Goal: Information Seeking & Learning: Learn about a topic

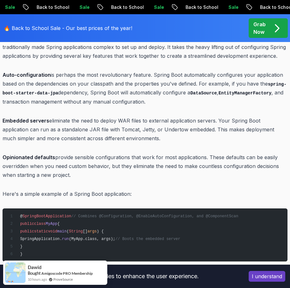
scroll to position [695, 0]
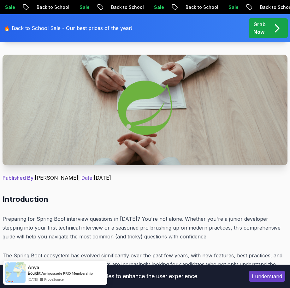
scroll to position [0, 0]
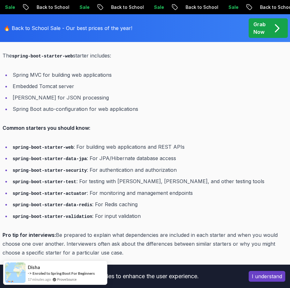
drag, startPoint x: 199, startPoint y: 93, endPoint x: 172, endPoint y: 167, distance: 78.3
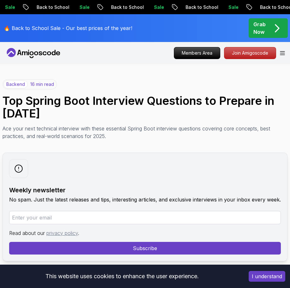
click at [38, 51] on icon at bounding box center [33, 53] width 57 height 10
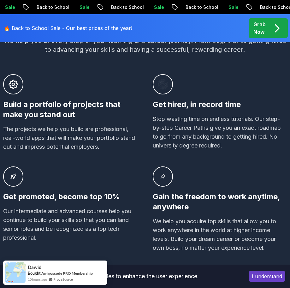
scroll to position [537, 0]
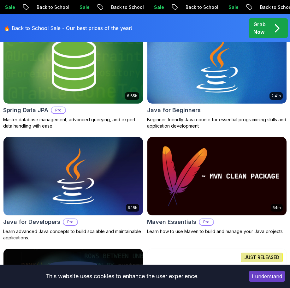
scroll to position [474, 0]
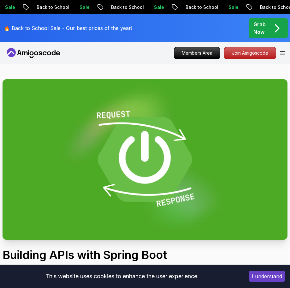
click at [280, 53] on div "Members Area Join Amigoscode" at bounding box center [229, 53] width 111 height 12
click at [283, 54] on icon "Open Menu" at bounding box center [282, 53] width 5 height 4
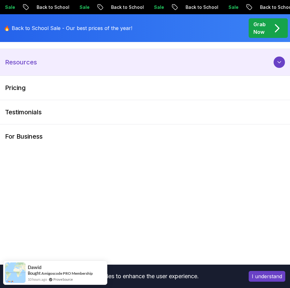
click at [267, 60] on button "Resources" at bounding box center [145, 62] width 290 height 27
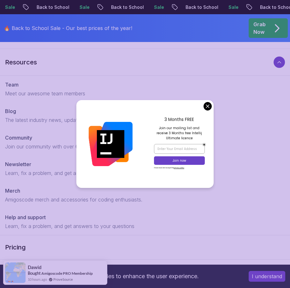
click at [203, 105] on div "3 Months FREE Join our mailing list and receive 3 Months free Intellij Ultimate…" at bounding box center [179, 143] width 69 height 87
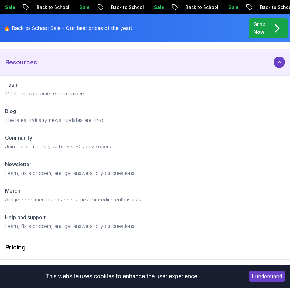
click at [276, 59] on div at bounding box center [279, 62] width 11 height 11
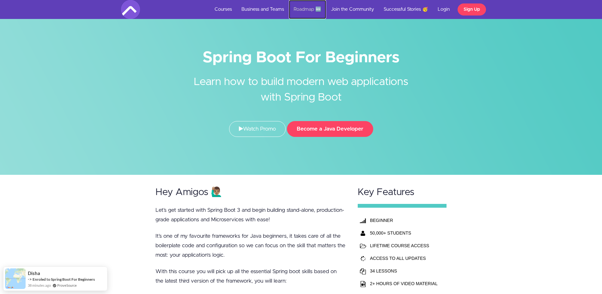
click at [301, 12] on link "Roadmap 🆕" at bounding box center [307, 9] width 37 height 19
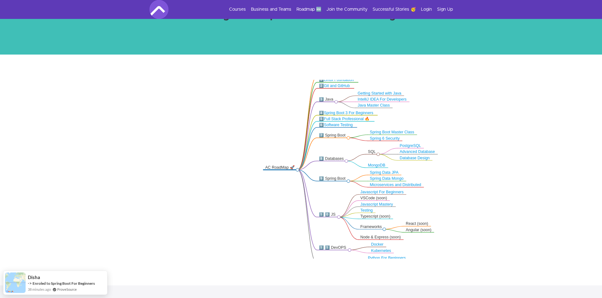
scroll to position [95, 0]
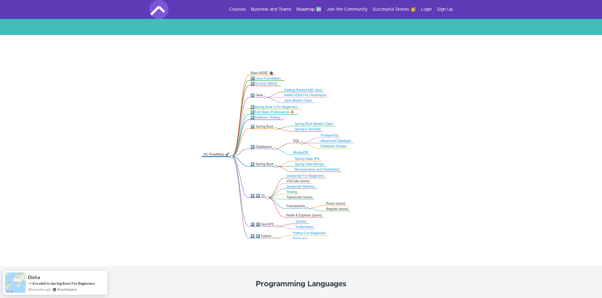
drag, startPoint x: 459, startPoint y: 115, endPoint x: 372, endPoint y: 120, distance: 87.7
click at [372, 120] on icon ".markmap{font:300 16px/20px sans-serif}.markmap-link{fill:none}.markmap-node>ci…" at bounding box center [301, 149] width 602 height 179
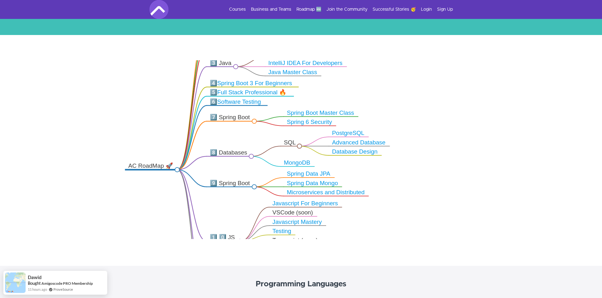
drag, startPoint x: 316, startPoint y: 112, endPoint x: 320, endPoint y: 67, distance: 45.3
click at [319, 67] on icon ".markmap{font:300 16px/20px sans-serif}.markmap-link{fill:none}.markmap-node>ci…" at bounding box center [301, 149] width 602 height 179
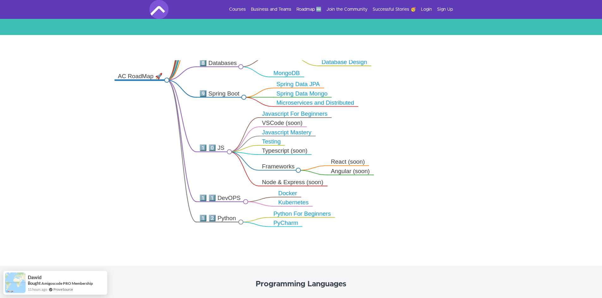
drag, startPoint x: 349, startPoint y: 197, endPoint x: 339, endPoint y: 132, distance: 66.5
click at [339, 132] on icon ".markmap{font:300 16px/20px sans-serif}.markmap-link{fill:none}.markmap-node>ci…" at bounding box center [301, 149] width 602 height 179
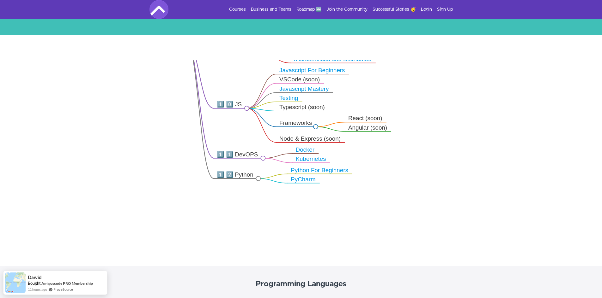
drag, startPoint x: 331, startPoint y: 196, endPoint x: 351, endPoint y: 200, distance: 20.6
click at [351, 200] on icon ".markmap{font:300 16px/20px sans-serif}.markmap-link{fill:none}.markmap-node>ci…" at bounding box center [301, 149] width 602 height 179
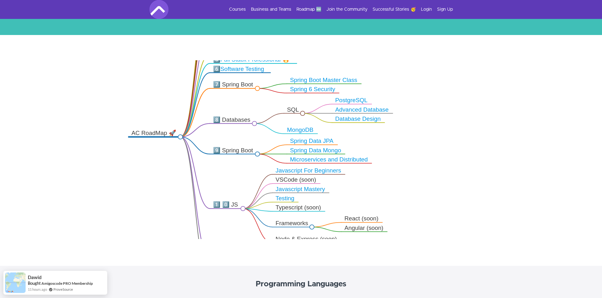
drag, startPoint x: 346, startPoint y: 142, endPoint x: 339, endPoint y: 198, distance: 57.0
click at [339, 198] on icon ".markmap{font:300 16px/20px sans-serif}.markmap-link{fill:none}.markmap-node>ci…" at bounding box center [301, 149] width 602 height 179
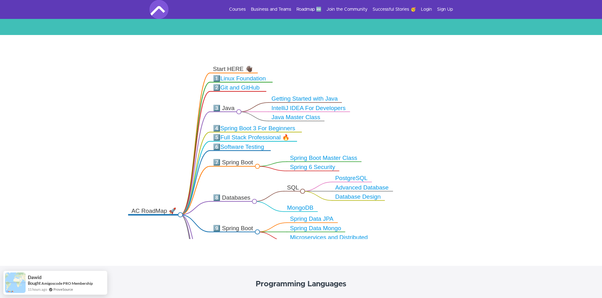
drag, startPoint x: 340, startPoint y: 143, endPoint x: 341, endPoint y: 218, distance: 74.2
click at [341, 218] on icon ".markmap{font:300 16px/20px sans-serif}.markmap-link{fill:none}.markmap-node>ci…" at bounding box center [301, 149] width 602 height 179
click at [321, 159] on link "Spring Boot Master Class" at bounding box center [323, 158] width 67 height 6
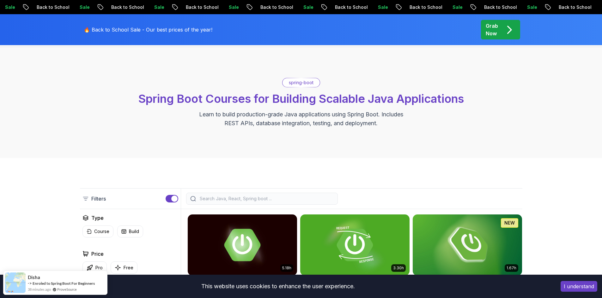
scroll to position [126, 0]
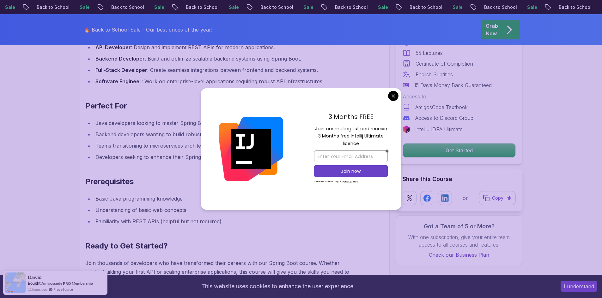
scroll to position [758, 0]
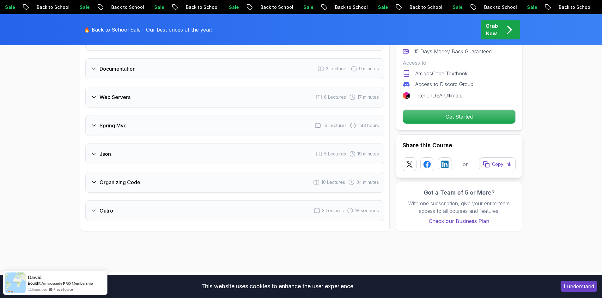
click at [233, 172] on div "Organizing Code 10 Lectures 34 minutes" at bounding box center [234, 182] width 299 height 21
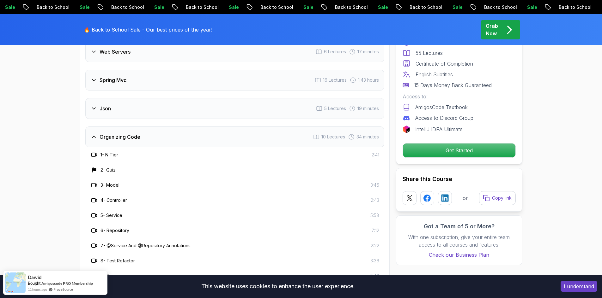
scroll to position [1155, 0]
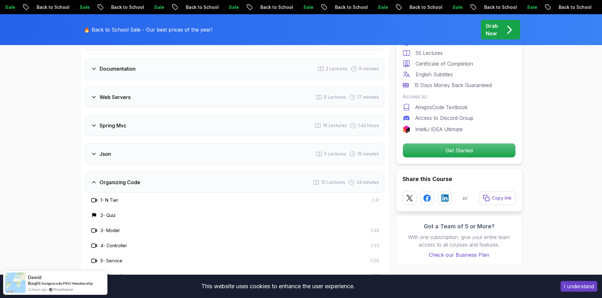
click at [233, 172] on div "Organizing Code 10 Lectures 34 minutes" at bounding box center [234, 182] width 299 height 21
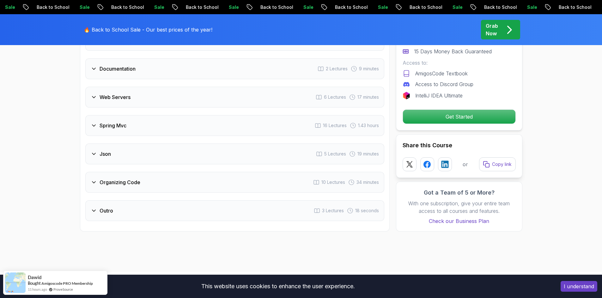
click at [224, 144] on div "Json 5 Lectures 19 minutes" at bounding box center [234, 154] width 299 height 21
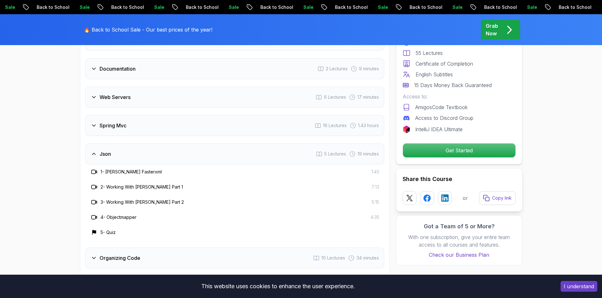
click at [224, 144] on div "Json 5 Lectures 19 minutes" at bounding box center [234, 154] width 299 height 21
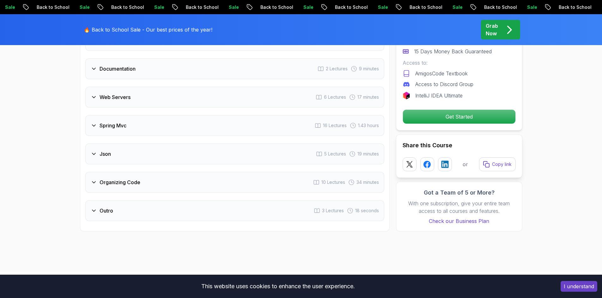
click at [212, 172] on div "Organizing Code 10 Lectures 34 minutes" at bounding box center [234, 182] width 299 height 21
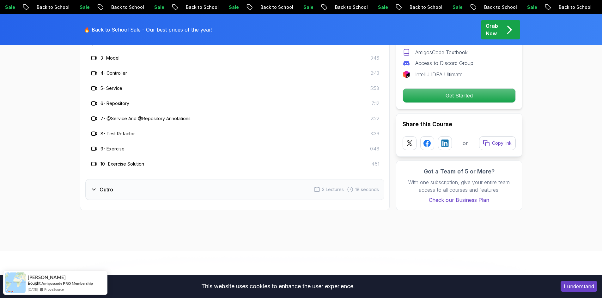
scroll to position [1344, 0]
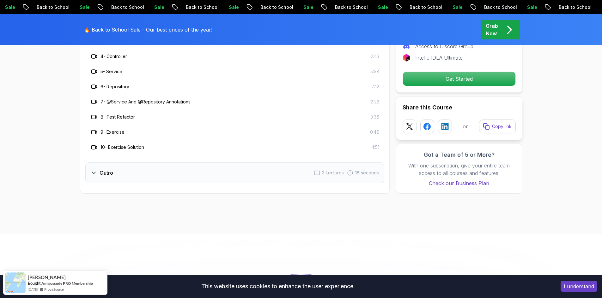
click at [205, 163] on div "Outro 3 Lectures 18 seconds" at bounding box center [234, 173] width 299 height 21
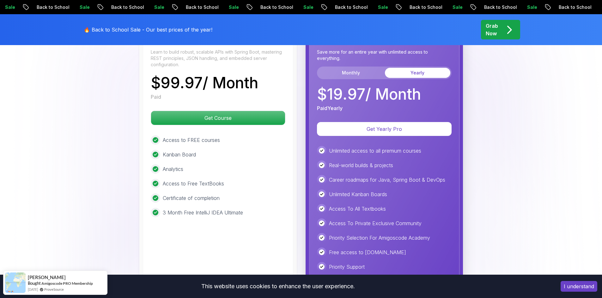
scroll to position [1502, 0]
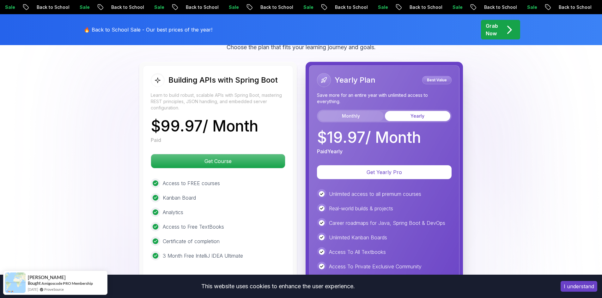
click at [345, 111] on button "Monthly" at bounding box center [350, 116] width 65 height 10
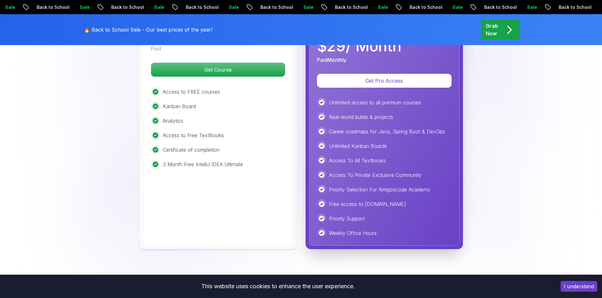
scroll to position [1597, 0]
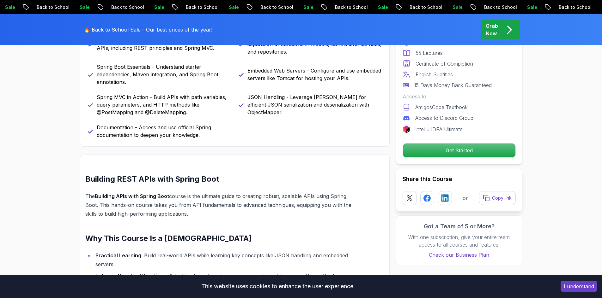
drag, startPoint x: 420, startPoint y: 183, endPoint x: 367, endPoint y: 75, distance: 121.3
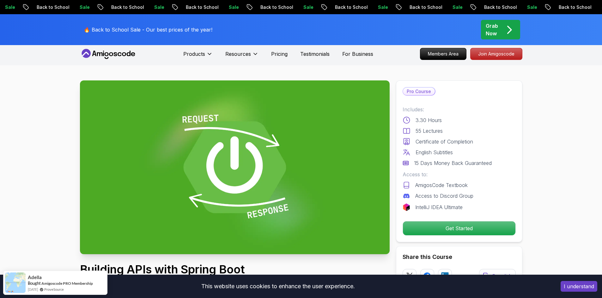
scroll to position [0, 0]
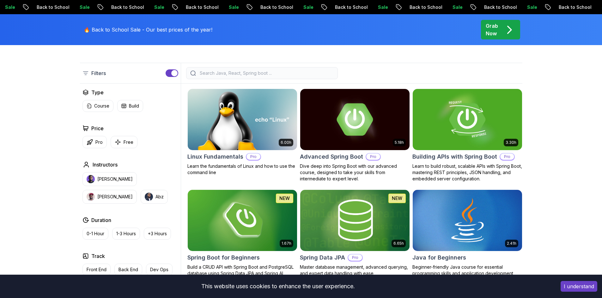
scroll to position [158, 0]
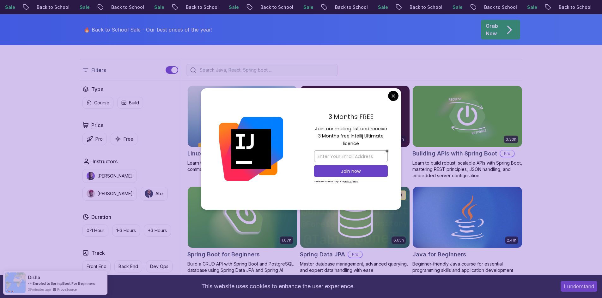
click at [222, 21] on div "🔥 Back to School Sale - Our best prices of the year! Grab Now" at bounding box center [301, 29] width 442 height 31
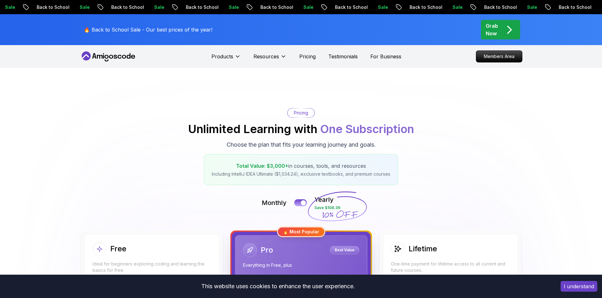
click at [541, 5] on p "Back to School" at bounding box center [562, 7] width 43 height 6
click at [549, 6] on p "Back to School" at bounding box center [570, 7] width 43 height 6
click at [551, 8] on p "Back to School" at bounding box center [572, 7] width 43 height 6
click at [549, 8] on p "Back to School" at bounding box center [570, 7] width 43 height 6
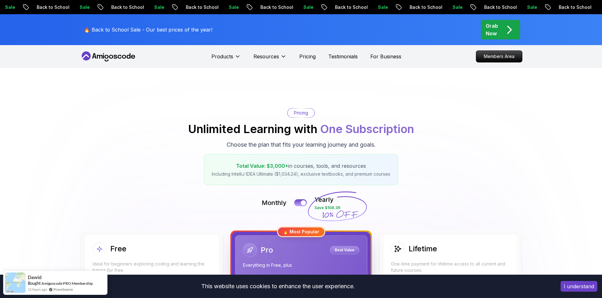
click at [244, 10] on div "Sale Back to School Sale Back to School Sale Back to School Sale Back to School…" at bounding box center [301, 7] width 602 height 14
click at [491, 26] on p "Grab Now" at bounding box center [491, 29] width 12 height 15
click at [492, 28] on p "Grab Now" at bounding box center [491, 29] width 12 height 15
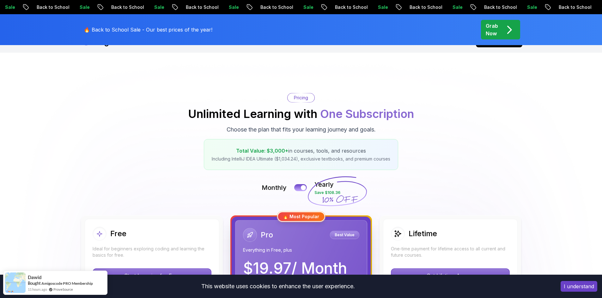
scroll to position [126, 0]
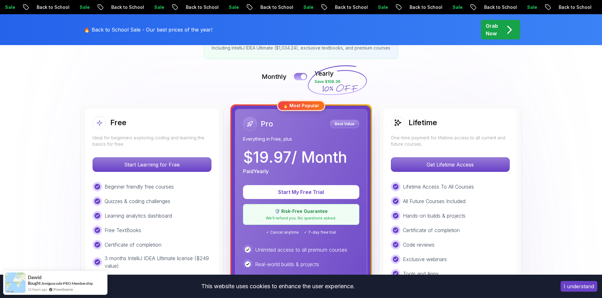
click at [302, 77] on div at bounding box center [303, 76] width 5 height 5
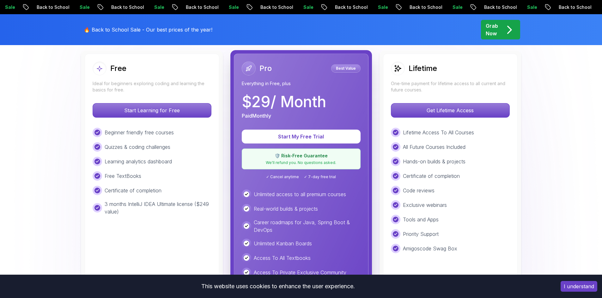
scroll to position [0, 0]
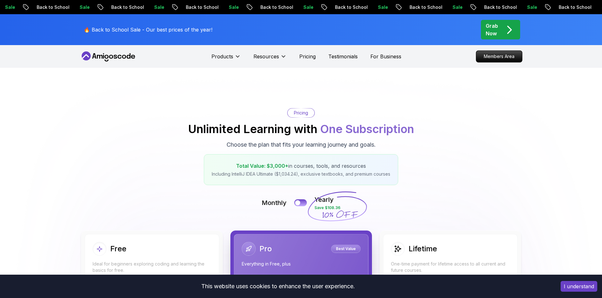
drag, startPoint x: 464, startPoint y: 172, endPoint x: 443, endPoint y: 90, distance: 85.2
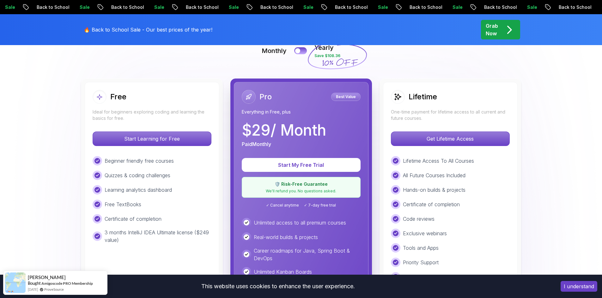
scroll to position [158, 0]
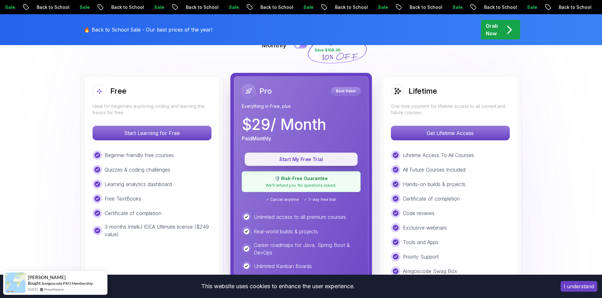
click at [321, 163] on p "Start My Free Trial" at bounding box center [301, 159] width 99 height 7
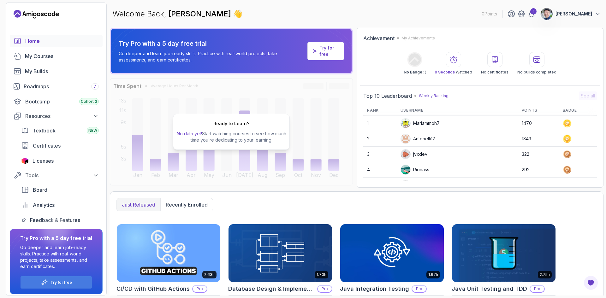
click at [323, 52] on p "Try for free" at bounding box center [330, 51] width 20 height 13
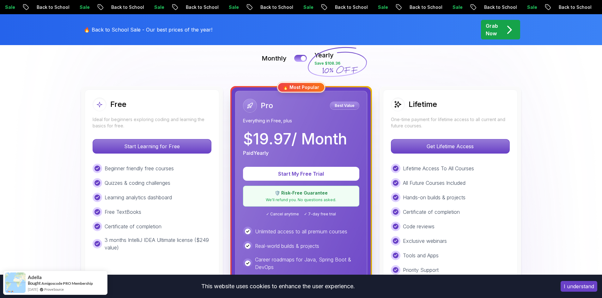
scroll to position [126, 0]
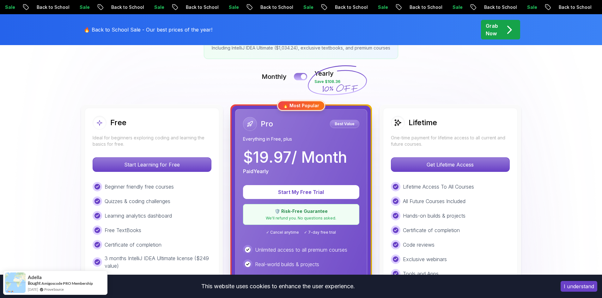
click at [302, 80] on button at bounding box center [300, 76] width 13 height 7
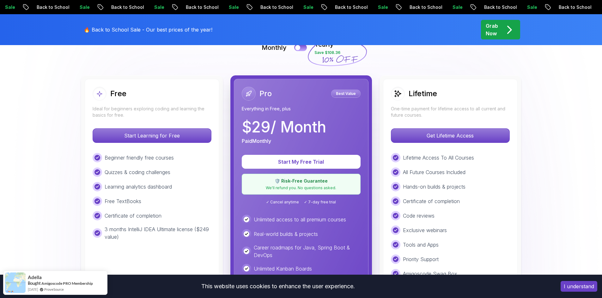
scroll to position [158, 0]
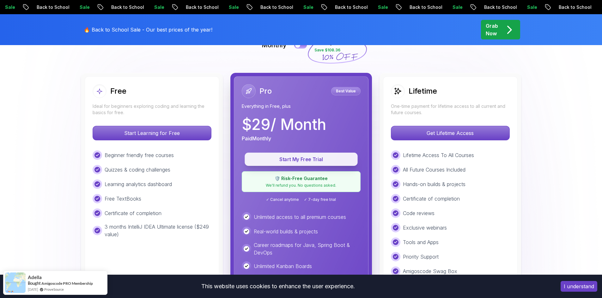
click at [307, 158] on p "Start My Free Trial" at bounding box center [301, 159] width 99 height 7
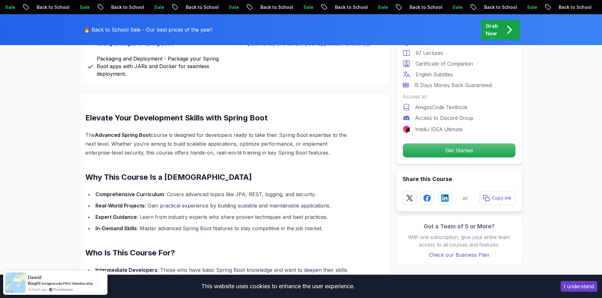
scroll to position [442, 0]
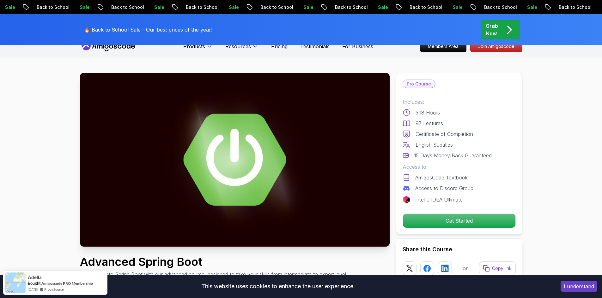
scroll to position [0, 0]
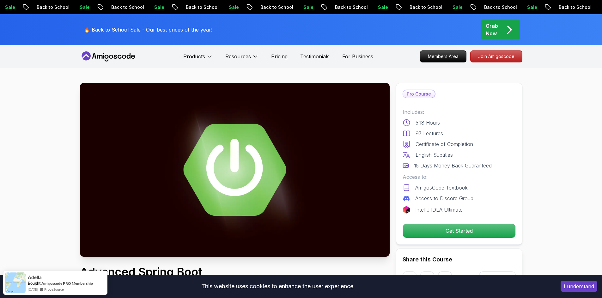
click at [503, 31] on icon "pre-order" at bounding box center [509, 30] width 12 height 12
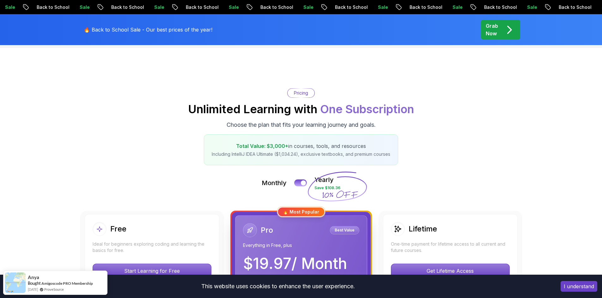
scroll to position [95, 0]
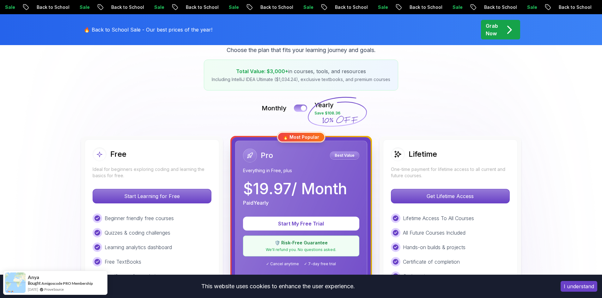
click at [300, 110] on button at bounding box center [300, 108] width 13 height 7
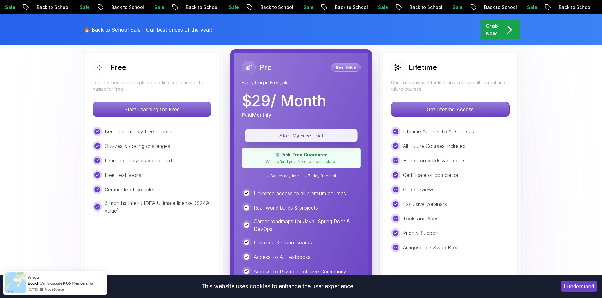
scroll to position [158, 0]
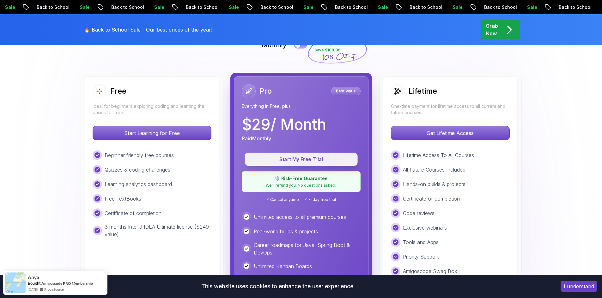
click at [312, 155] on button "Start My Free Trial" at bounding box center [300, 159] width 113 height 13
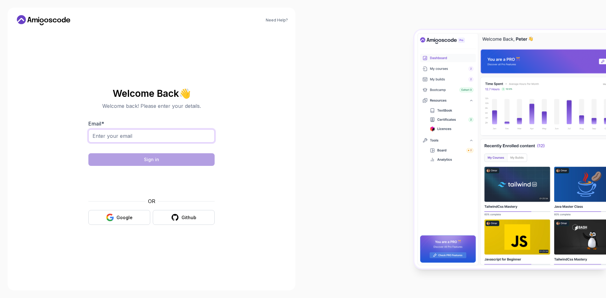
click at [164, 137] on input "Email *" at bounding box center [151, 135] width 126 height 13
type input "d.chen@live.com"
click at [183, 218] on div "Github" at bounding box center [189, 218] width 15 height 6
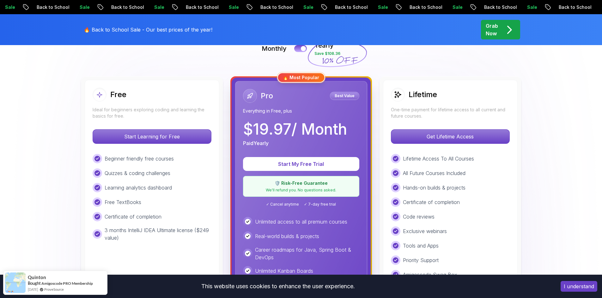
scroll to position [126, 0]
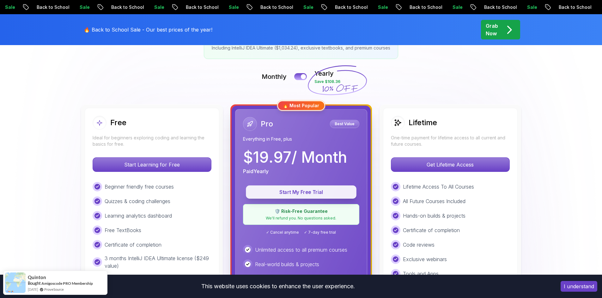
click at [304, 192] on p "Start My Free Trial" at bounding box center [301, 192] width 96 height 7
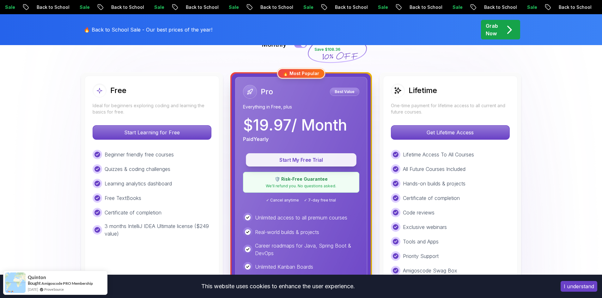
scroll to position [158, 0]
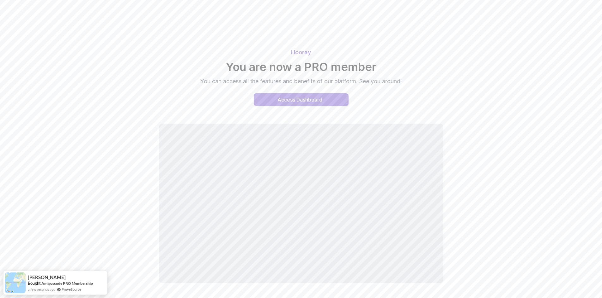
click at [287, 99] on div "Access Dashboard" at bounding box center [299, 100] width 45 height 8
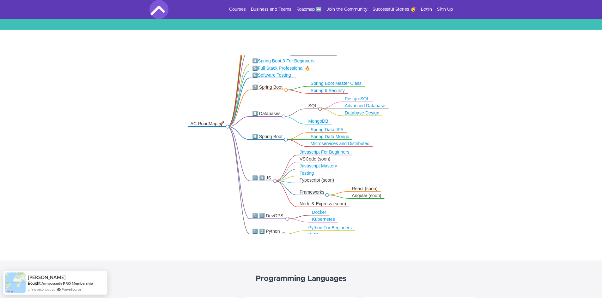
scroll to position [98, 0]
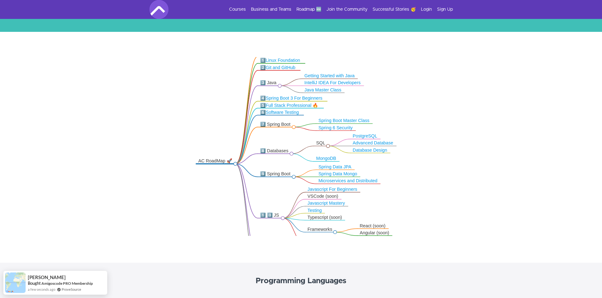
drag, startPoint x: 334, startPoint y: 76, endPoint x: 342, endPoint y: 112, distance: 36.9
click at [342, 112] on icon ".markmap{font:300 16px/20px sans-serif}.markmap-link{fill:none}.markmap-node>ci…" at bounding box center [301, 146] width 602 height 179
click at [331, 123] on link "Spring Boot Master Class" at bounding box center [343, 121] width 51 height 5
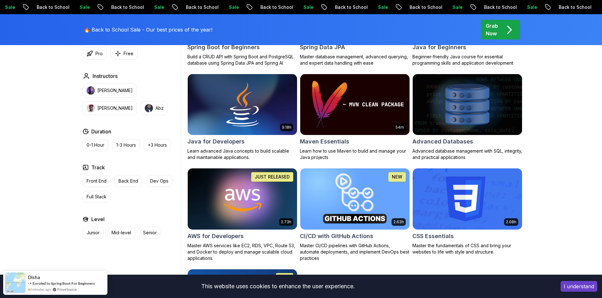
scroll to position [347, 0]
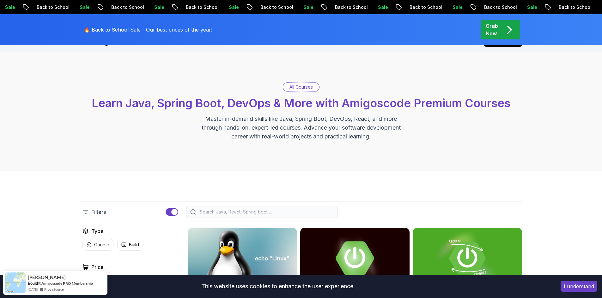
scroll to position [95, 0]
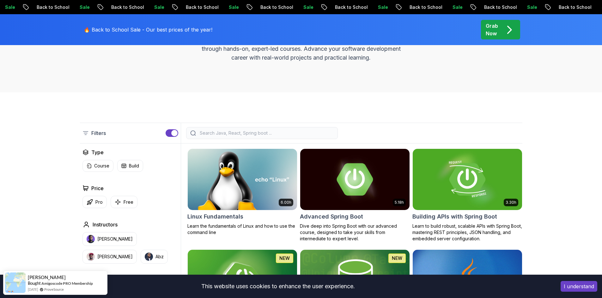
click at [208, 133] on input "search" at bounding box center [265, 133] width 135 height 6
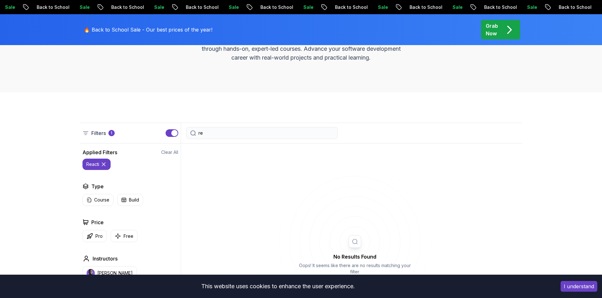
type input "r"
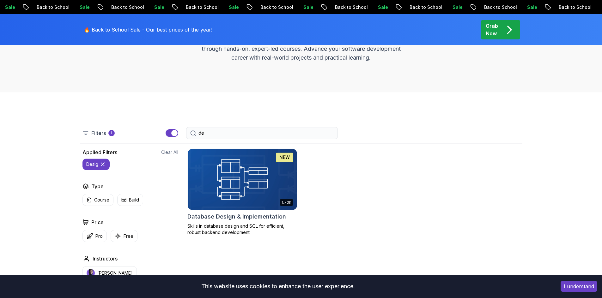
type input "d"
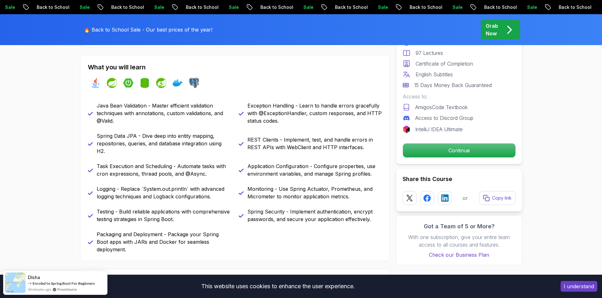
scroll to position [284, 0]
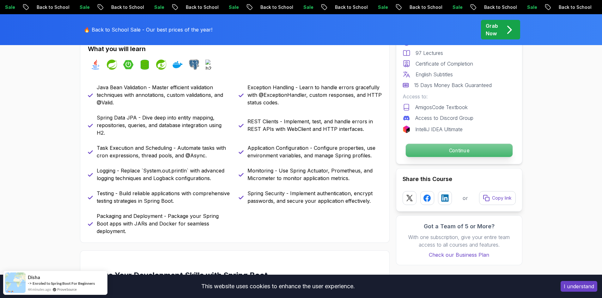
click at [459, 156] on p "Continue" at bounding box center [458, 150] width 107 height 13
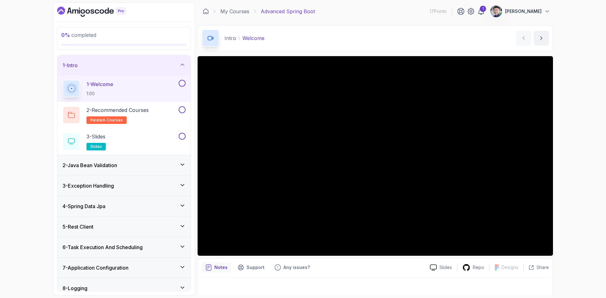
click at [166, 165] on div "2 - Java Bean Validation" at bounding box center [124, 166] width 123 height 8
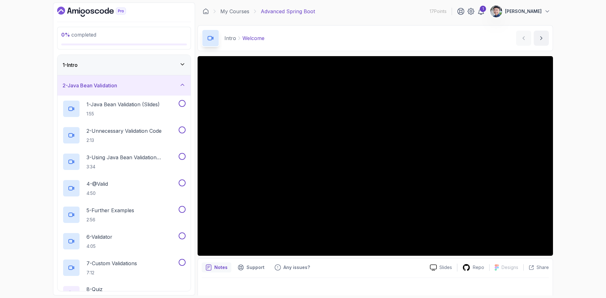
click at [175, 83] on div "2 - Java Bean Validation" at bounding box center [124, 86] width 123 height 8
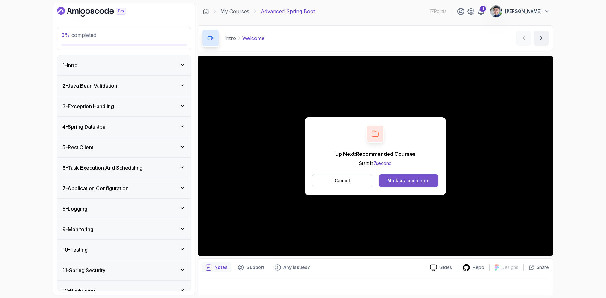
click at [389, 178] on div "Mark as completed" at bounding box center [408, 181] width 42 height 6
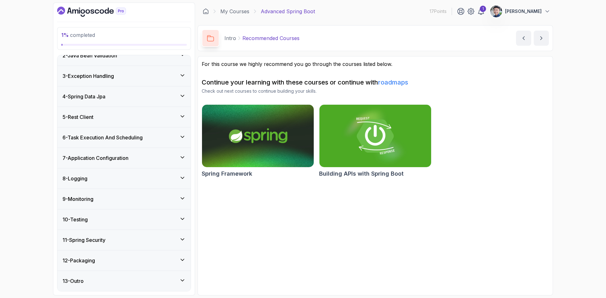
click at [165, 160] on div "7 - Application Configuration" at bounding box center [124, 158] width 123 height 8
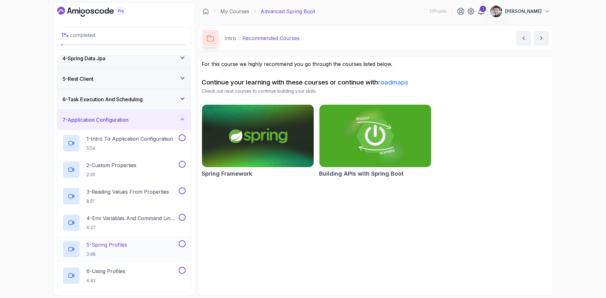
scroll to position [30, 0]
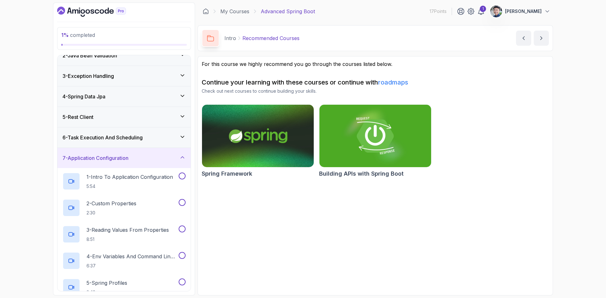
click at [161, 154] on div "7 - Application Configuration" at bounding box center [124, 158] width 123 height 8
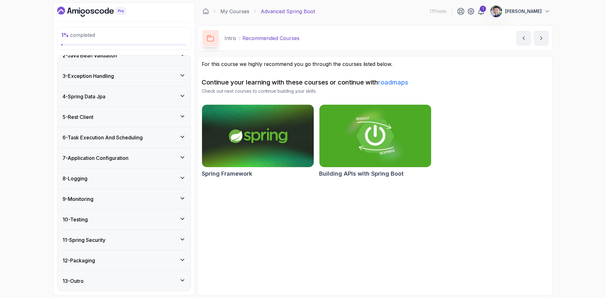
click at [147, 197] on div "9 - Monitoring" at bounding box center [124, 199] width 123 height 8
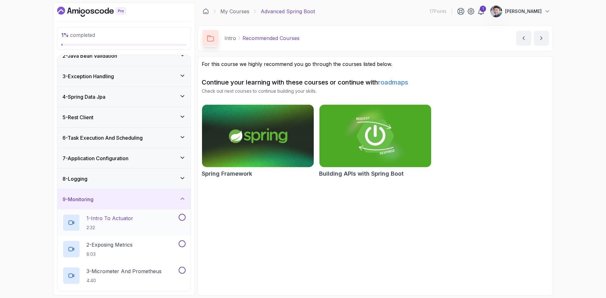
scroll to position [0, 0]
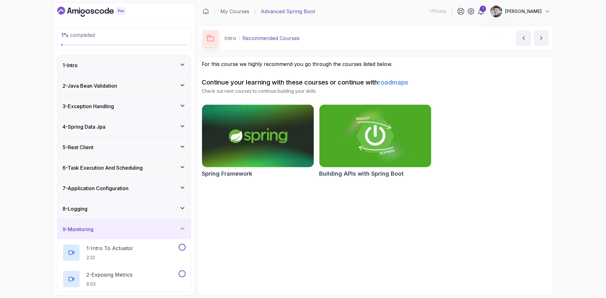
click at [135, 151] on div "5 - Rest Client" at bounding box center [124, 148] width 123 height 8
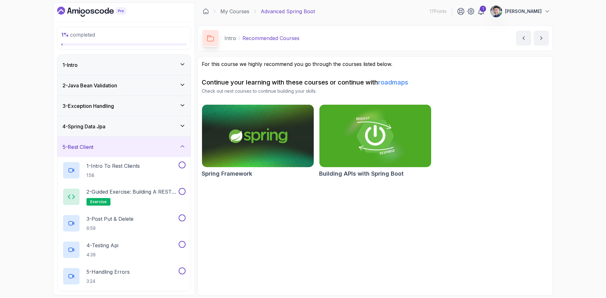
click at [138, 110] on div "3 - Exception Handling" at bounding box center [124, 106] width 123 height 8
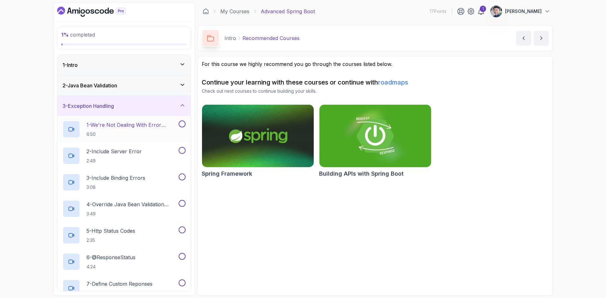
click at [153, 133] on p "6:50" at bounding box center [132, 134] width 91 height 6
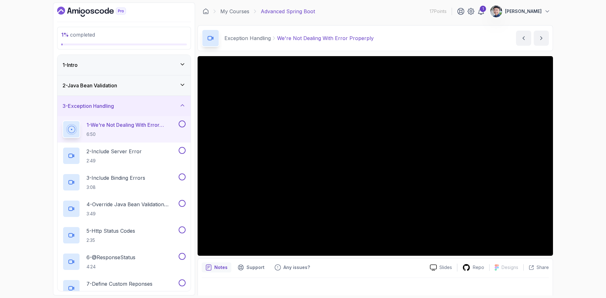
click at [153, 106] on div "3 - Exception Handling" at bounding box center [124, 106] width 123 height 8
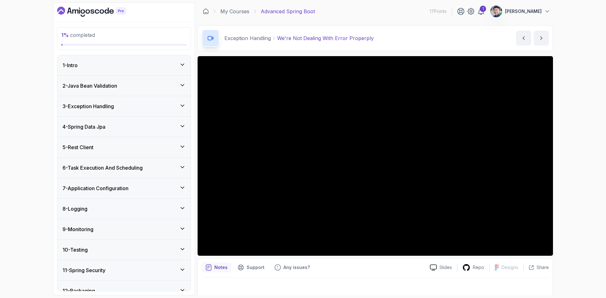
click at [150, 94] on div "2 - Java Bean Validation" at bounding box center [123, 86] width 133 height 20
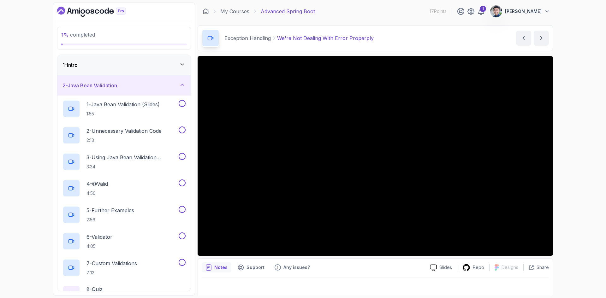
click at [147, 86] on div "2 - Java Bean Validation" at bounding box center [124, 86] width 123 height 8
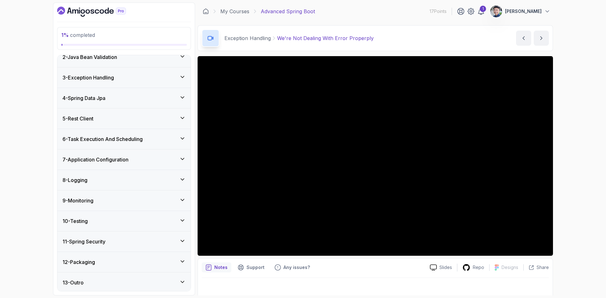
scroll to position [30, 0]
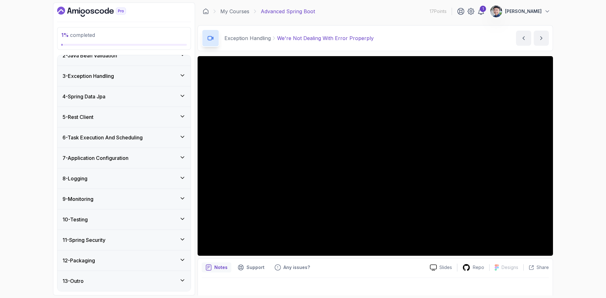
click at [131, 226] on div "10 - Testing" at bounding box center [123, 220] width 133 height 20
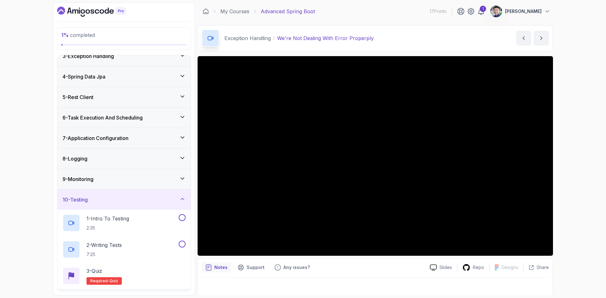
scroll to position [47, 0]
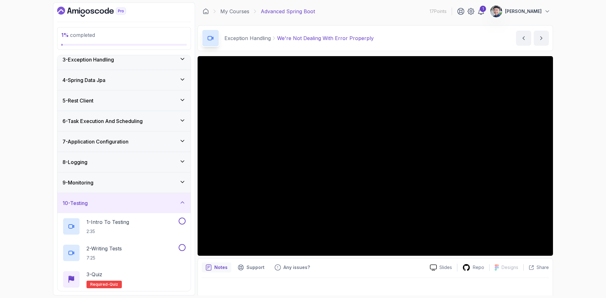
click at [149, 122] on div "6 - Task Execution And Scheduling" at bounding box center [124, 121] width 123 height 8
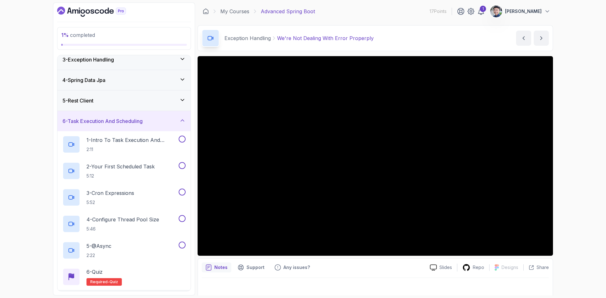
click at [149, 122] on div "6 - Task Execution And Scheduling" at bounding box center [124, 121] width 123 height 8
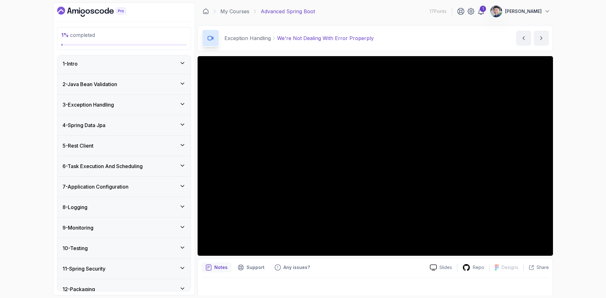
scroll to position [0, 0]
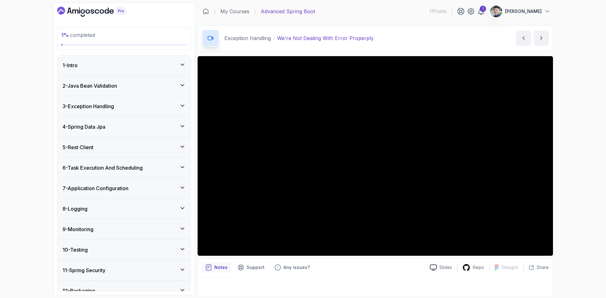
click at [136, 148] on div "5 - Rest Client" at bounding box center [124, 148] width 123 height 8
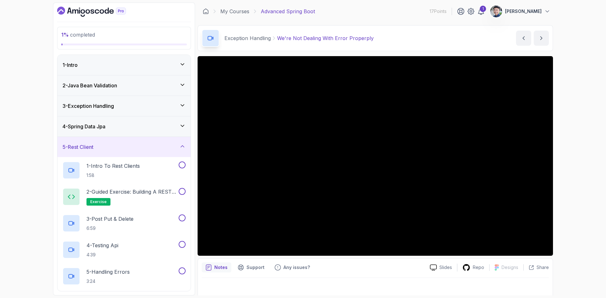
click at [136, 150] on div "5 - Rest Client" at bounding box center [124, 147] width 123 height 8
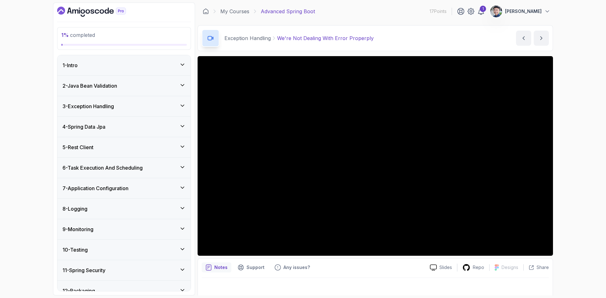
click at [139, 131] on div "4 - Spring Data Jpa" at bounding box center [123, 127] width 133 height 20
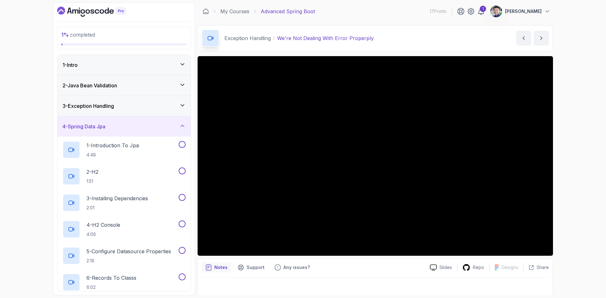
click at [151, 123] on div "4 - Spring Data Jpa" at bounding box center [124, 127] width 123 height 8
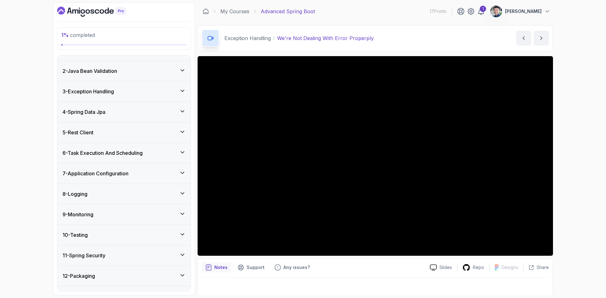
scroll to position [30, 0]
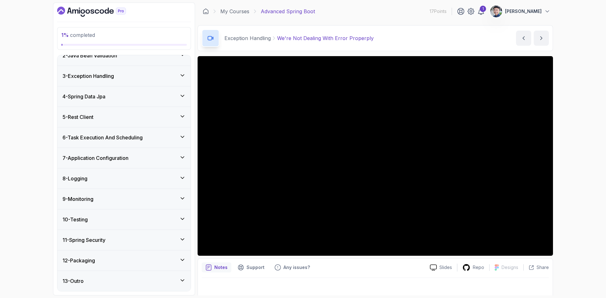
click at [163, 179] on div "8 - Logging" at bounding box center [124, 179] width 123 height 8
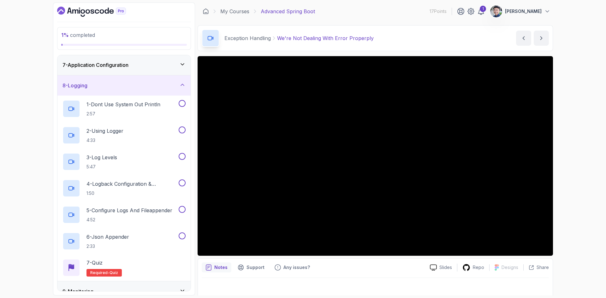
scroll to position [125, 0]
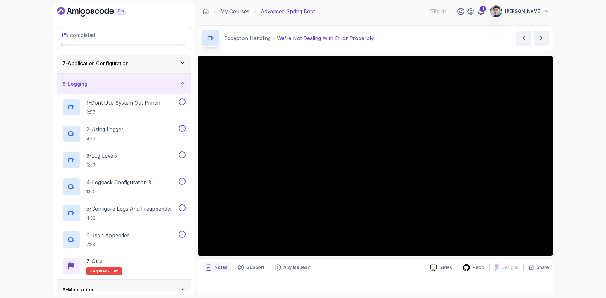
click at [165, 86] on div "8 - Logging" at bounding box center [124, 84] width 123 height 8
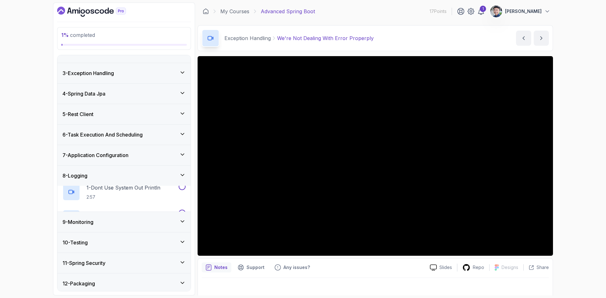
scroll to position [30, 0]
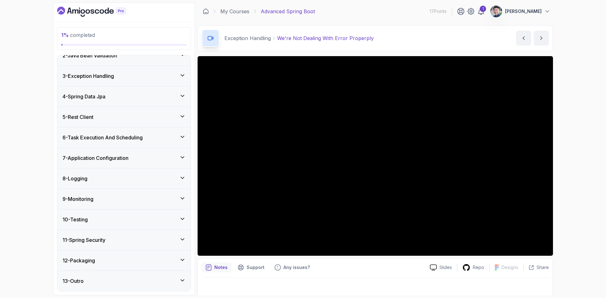
click at [140, 201] on div "9 - Monitoring" at bounding box center [124, 199] width 123 height 8
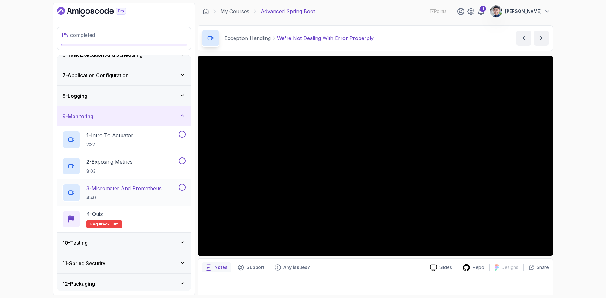
scroll to position [125, 0]
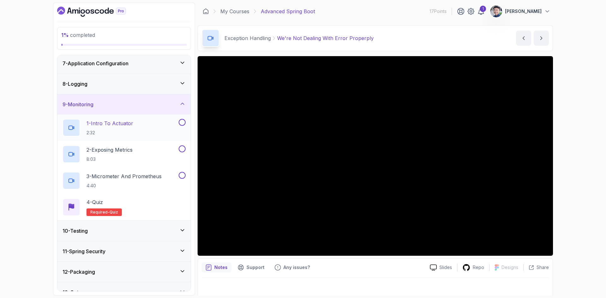
click at [150, 128] on div "1 - Intro To Actuator 2:32" at bounding box center [120, 128] width 115 height 18
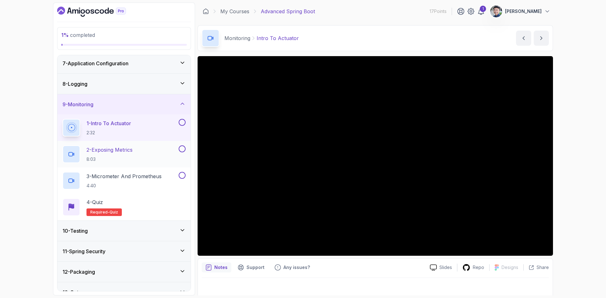
click at [137, 157] on div "2 - Exposing Metrics 8:03" at bounding box center [120, 155] width 115 height 18
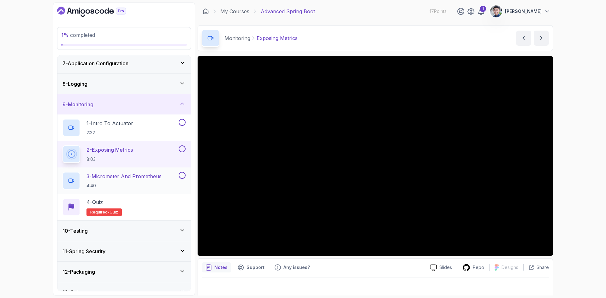
click at [123, 175] on p "3 - Micrometer And Prometheus" at bounding box center [124, 177] width 75 height 8
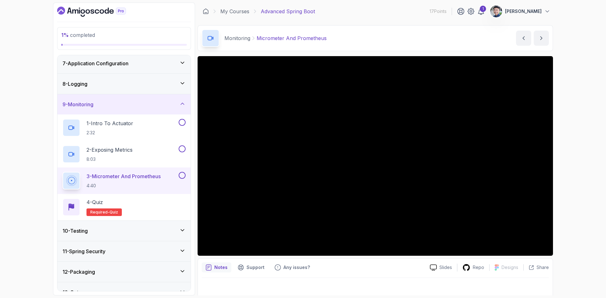
scroll to position [4, 0]
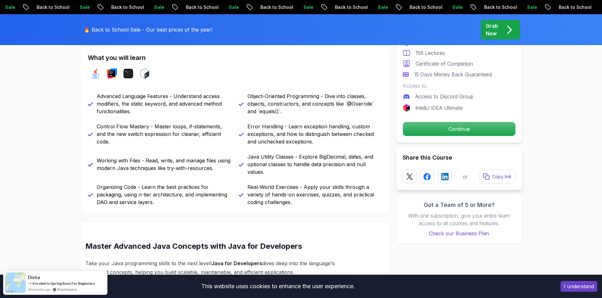
scroll to position [284, 0]
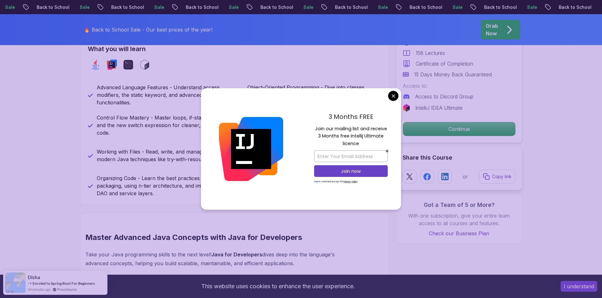
click at [394, 89] on div "3 Months FREE Join our mailing list and receive 3 Months free Intellij Ultimate…" at bounding box center [351, 149] width 100 height 122
click at [392, 90] on div "3 Months FREE Join our mailing list and receive 3 Months free Intellij Ultimate…" at bounding box center [351, 149] width 100 height 122
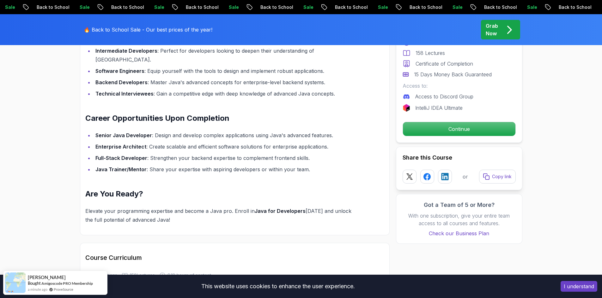
scroll to position [632, 0]
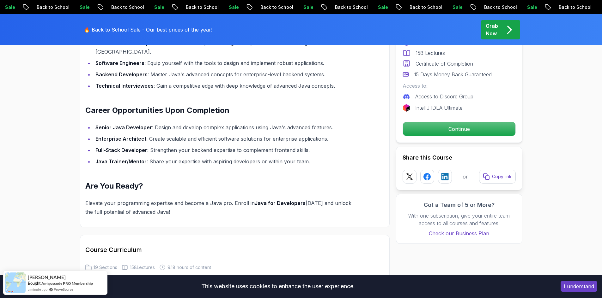
drag, startPoint x: 350, startPoint y: 159, endPoint x: 345, endPoint y: 156, distance: 5.4
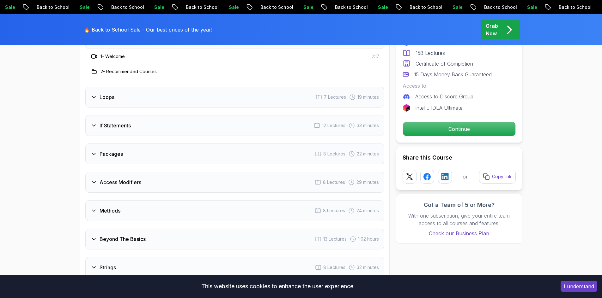
scroll to position [916, 0]
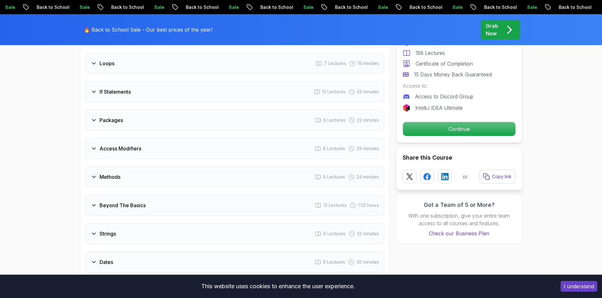
click at [248, 138] on div "Access Modifiers 8 Lectures 29 minutes" at bounding box center [234, 148] width 299 height 21
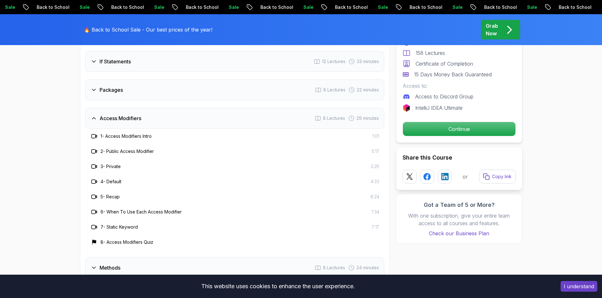
click at [240, 108] on div "Access Modifiers 8 Lectures 29 minutes" at bounding box center [234, 118] width 299 height 21
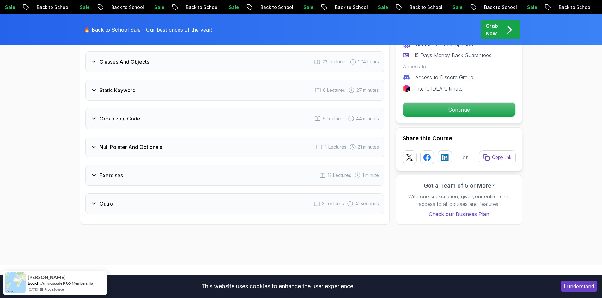
scroll to position [1232, 0]
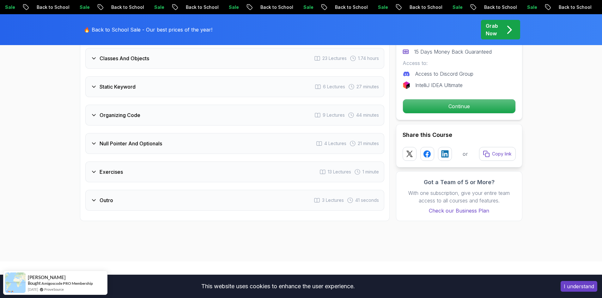
click at [258, 133] on div "Null Pointer And Optionals 4 Lectures 21 minutes" at bounding box center [234, 143] width 299 height 21
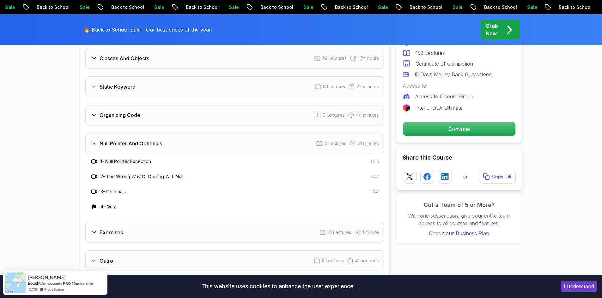
click at [258, 133] on div "Null Pointer And Optionals 4 Lectures 21 minutes" at bounding box center [234, 143] width 299 height 21
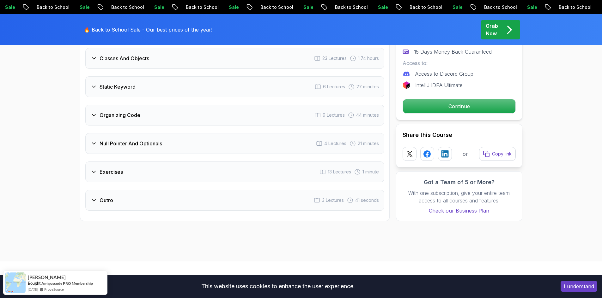
click at [252, 105] on div "Organizing Code 9 Lectures 44 minutes" at bounding box center [234, 115] width 299 height 21
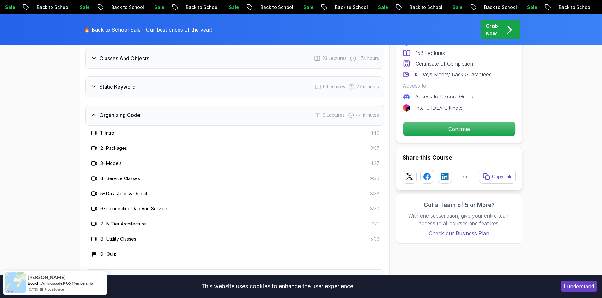
click at [252, 105] on div "Organizing Code 9 Lectures 44 minutes" at bounding box center [234, 115] width 299 height 21
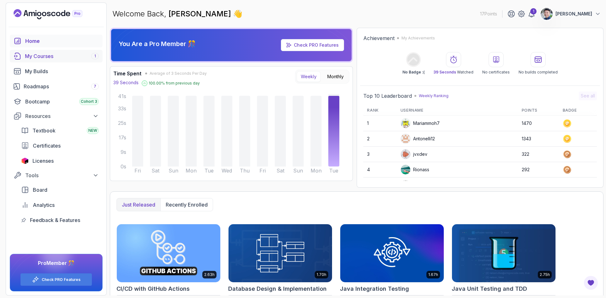
click at [54, 59] on div "My Courses 1" at bounding box center [62, 56] width 74 height 8
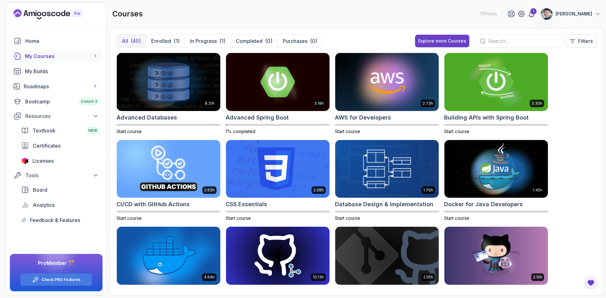
click at [333, 92] on div "8.31h Advanced Databases Start course 5.18h Advanced Spring Boot 1% completed 2…" at bounding box center [357, 171] width 481 height 237
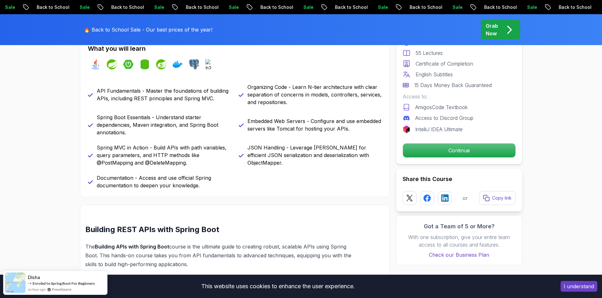
scroll to position [284, 0]
drag, startPoint x: 289, startPoint y: 148, endPoint x: 292, endPoint y: 176, distance: 27.7
click at [292, 176] on div "API Fundamentals - Master the foundations of building APIs, including REST prin…" at bounding box center [235, 137] width 294 height 106
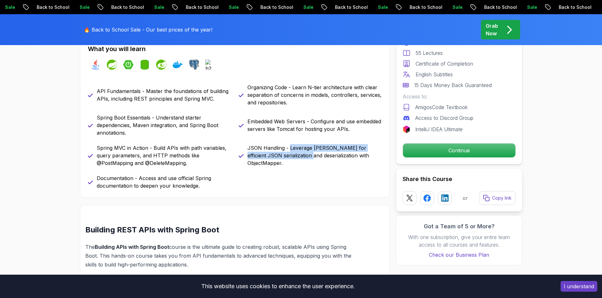
click at [291, 186] on div "API Fundamentals - Master the foundations of building APIs, including REST prin…" at bounding box center [235, 137] width 294 height 106
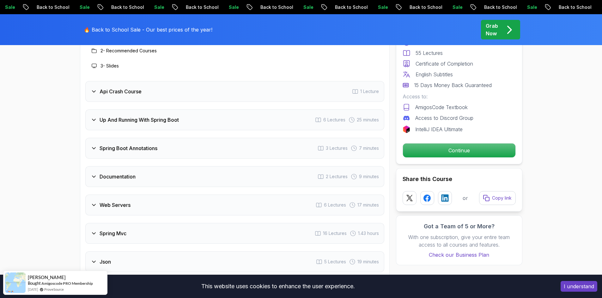
scroll to position [1105, 0]
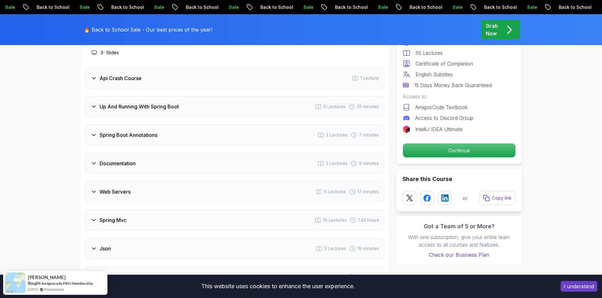
click at [275, 125] on div "Spring Boot Annotations 3 Lectures 7 minutes" at bounding box center [234, 135] width 299 height 21
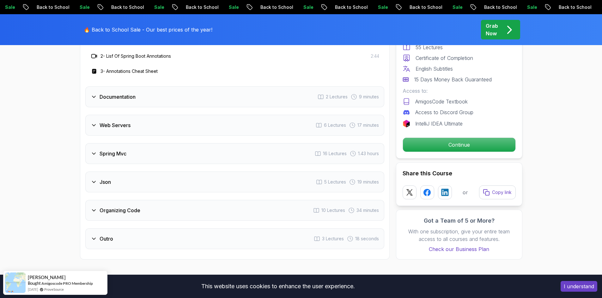
scroll to position [1200, 0]
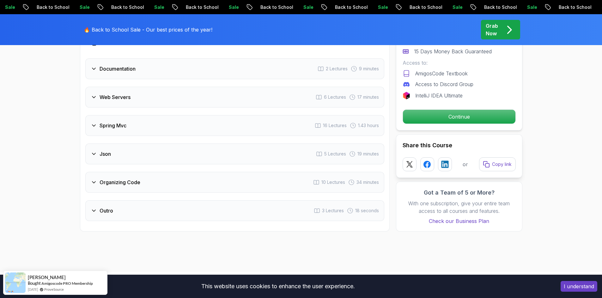
click at [183, 144] on div "Json 5 Lectures 19 minutes" at bounding box center [234, 154] width 299 height 21
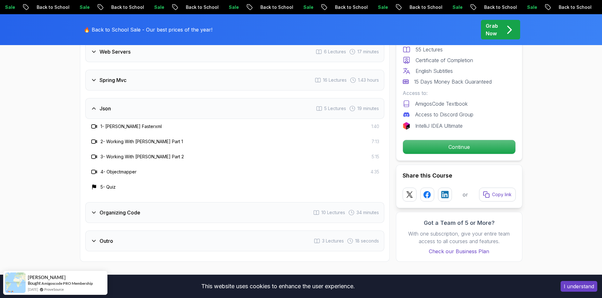
click at [144, 206] on div "Organizing Code 10 Lectures 34 minutes" at bounding box center [234, 212] width 299 height 21
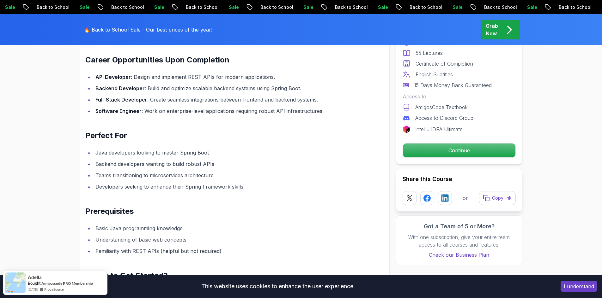
scroll to position [695, 0]
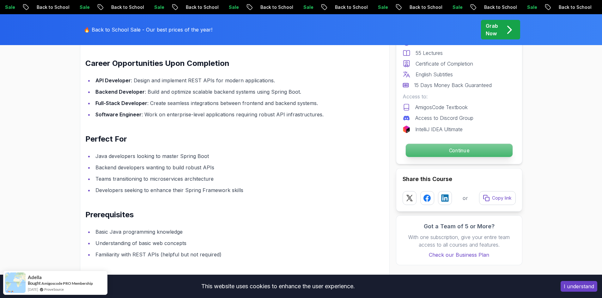
click at [425, 151] on p "Continue" at bounding box center [458, 150] width 107 height 13
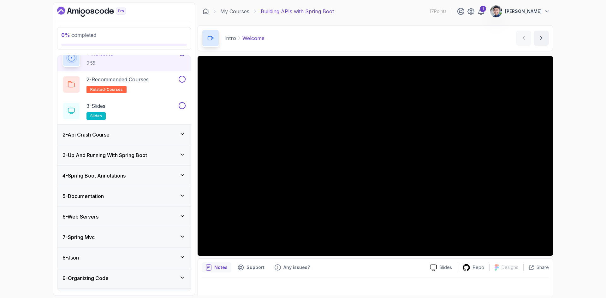
scroll to position [32, 0]
click at [158, 132] on div "2 - Api Crash Course" at bounding box center [124, 134] width 123 height 8
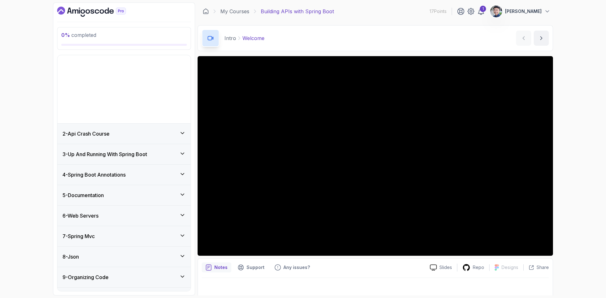
scroll to position [0, 0]
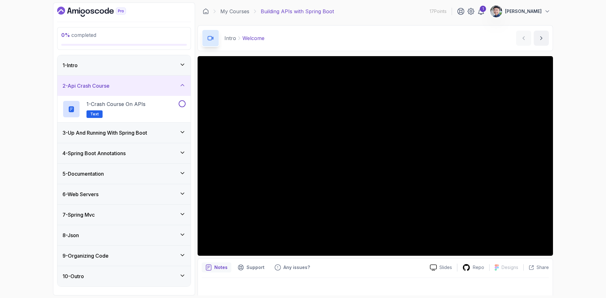
click at [162, 135] on div "3 - Up And Running With Spring Boot" at bounding box center [124, 133] width 123 height 8
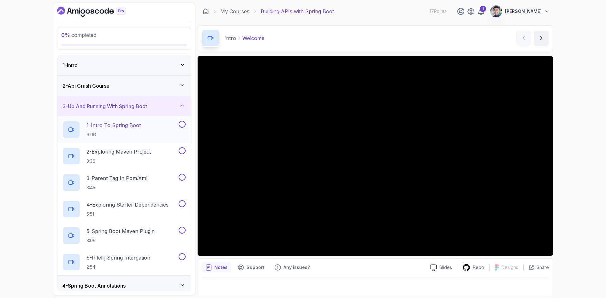
click at [165, 132] on div "1 - Intro To Spring Boot 6:06" at bounding box center [120, 130] width 115 height 18
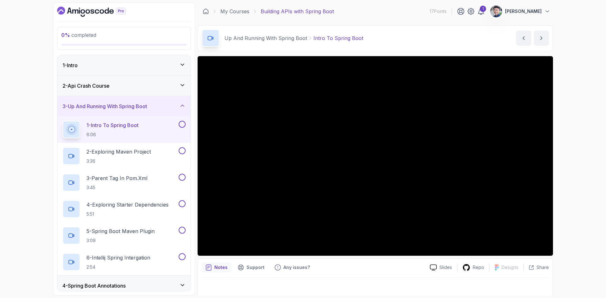
click at [568, 203] on div "0 % completed 1 - Intro 2 - Api Crash Course 3 - Up And Running With Spring Boo…" at bounding box center [303, 149] width 606 height 298
click at [584, 209] on div "0 % completed 1 - Intro 2 - Api Crash Course 3 - Up And Running With Spring Boo…" at bounding box center [303, 149] width 606 height 298
click at [139, 158] on h2 "2 - Exploring Maven Project 3:36" at bounding box center [119, 156] width 64 height 16
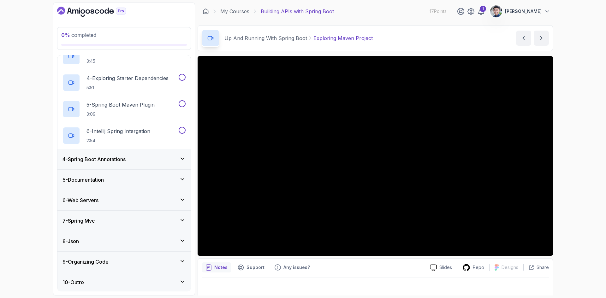
scroll to position [128, 0]
click at [149, 221] on div "7 - Spring Mvc" at bounding box center [124, 220] width 123 height 8
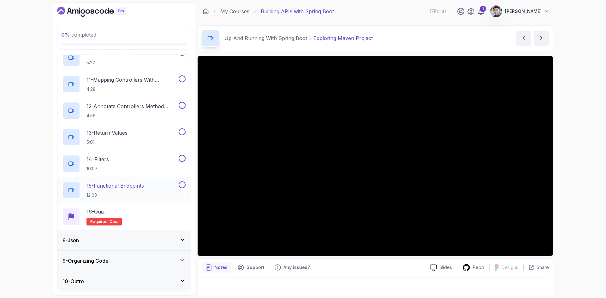
scroll to position [393, 0]
click at [154, 244] on div "8 - Json" at bounding box center [124, 241] width 123 height 8
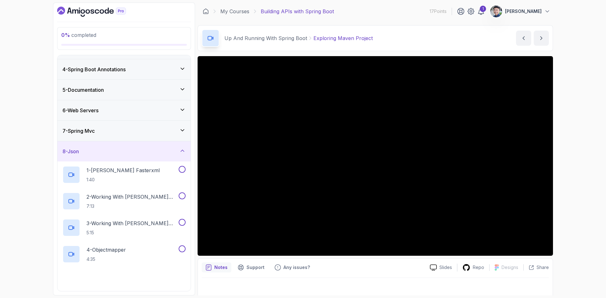
scroll to position [101, 0]
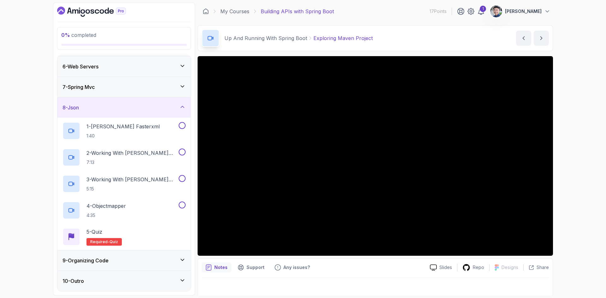
click at [135, 110] on div "8 - Json" at bounding box center [124, 108] width 123 height 8
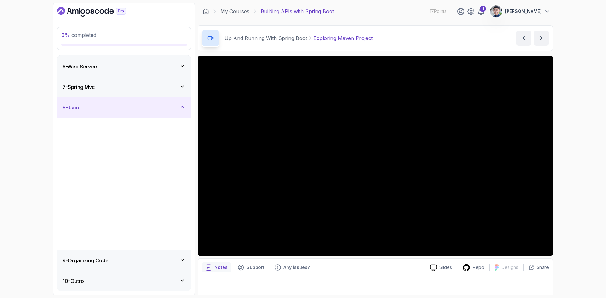
scroll to position [0, 0]
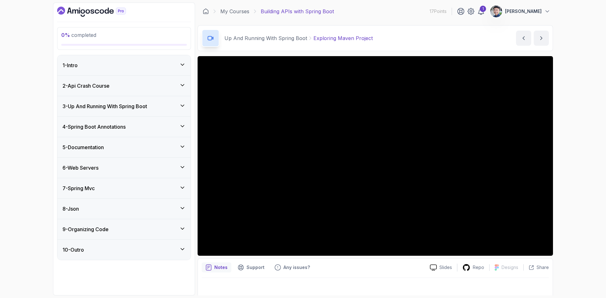
click at [118, 229] on div "9 - Organizing Code" at bounding box center [124, 230] width 123 height 8
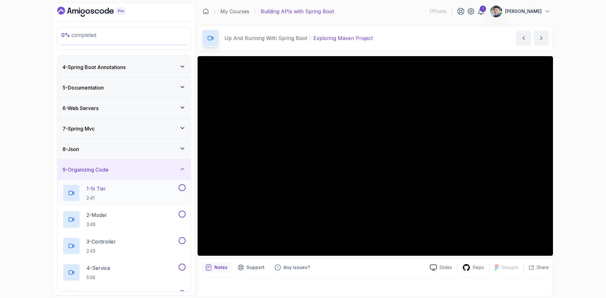
scroll to position [44, 0]
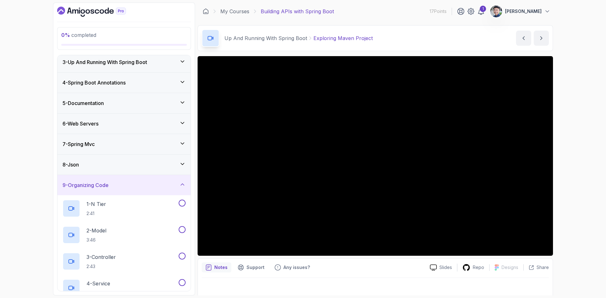
click at [142, 185] on div "9 - Organizing Code" at bounding box center [124, 186] width 123 height 8
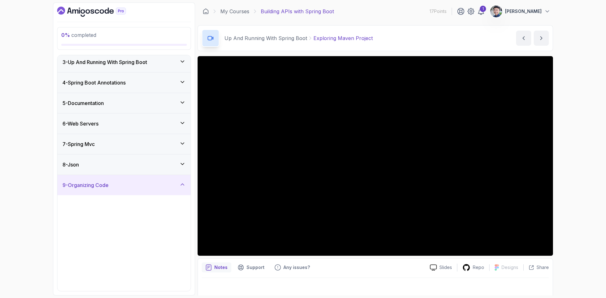
scroll to position [0, 0]
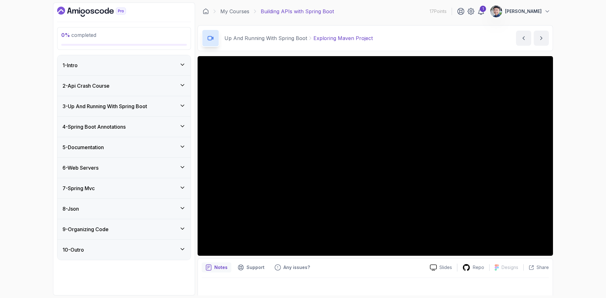
click at [139, 105] on h3 "3 - Up And Running With Spring Boot" at bounding box center [105, 107] width 85 height 8
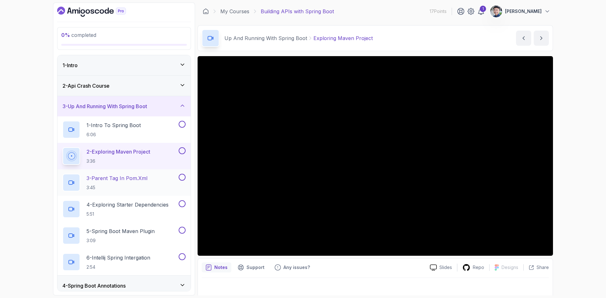
click at [152, 182] on div "3 - Parent Tag In pom.xml 3:45" at bounding box center [120, 183] width 115 height 18
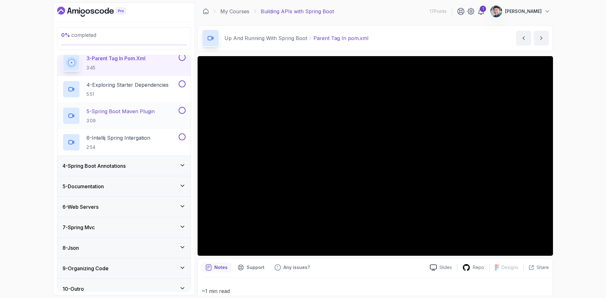
scroll to position [126, 0]
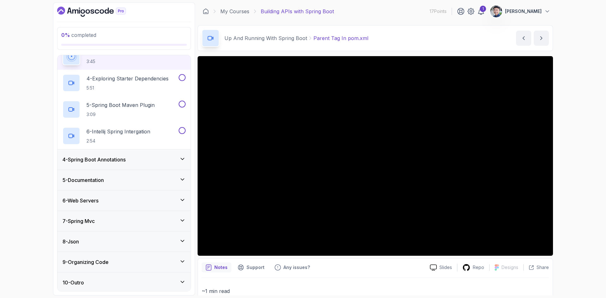
click at [167, 162] on div "4 - Spring Boot Annotations" at bounding box center [124, 160] width 123 height 8
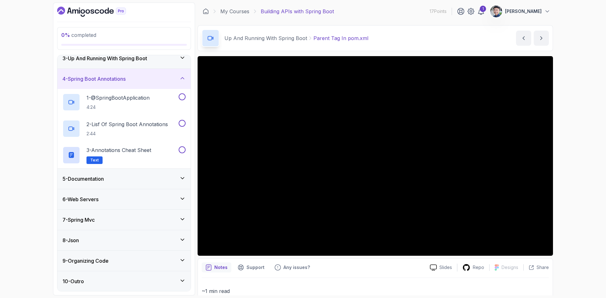
scroll to position [48, 0]
click at [173, 182] on div "5 - Documentation" at bounding box center [124, 179] width 123 height 8
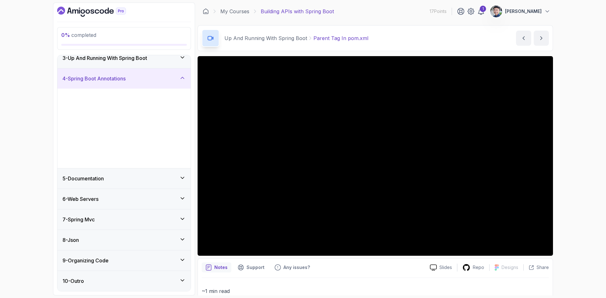
scroll to position [0, 0]
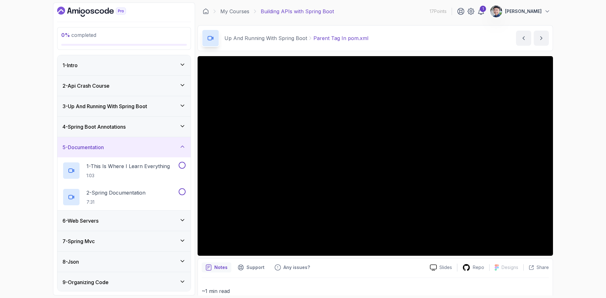
click at [176, 146] on div "5 - Documentation" at bounding box center [124, 148] width 123 height 8
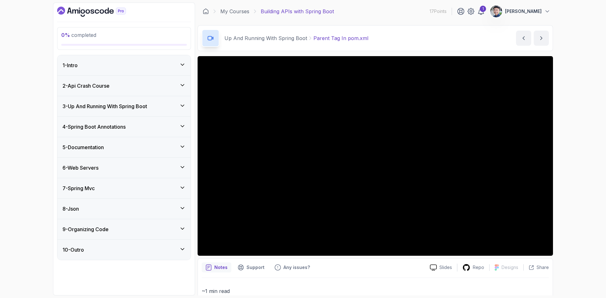
click at [147, 108] on h3 "3 - Up And Running With Spring Boot" at bounding box center [105, 107] width 85 height 8
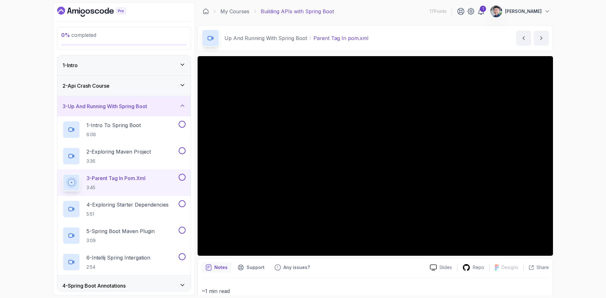
click at [147, 108] on h3 "3 - Up And Running With Spring Boot" at bounding box center [105, 107] width 85 height 8
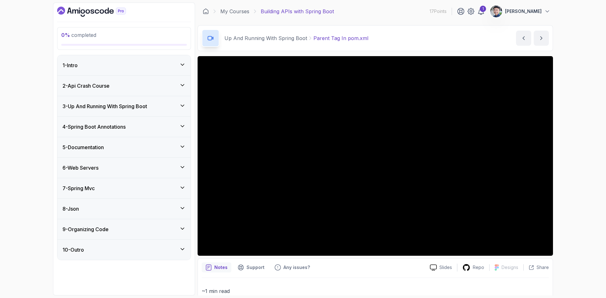
click at [141, 126] on div "4 - Spring Boot Annotations" at bounding box center [124, 127] width 123 height 8
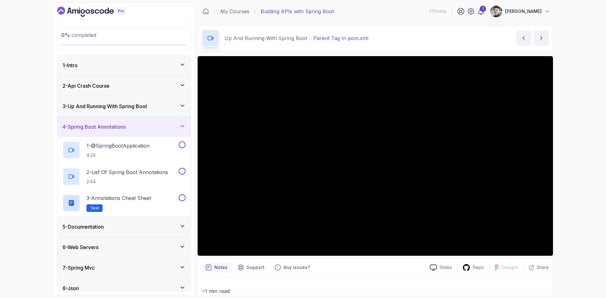
click at [141, 126] on div "4 - Spring Boot Annotations" at bounding box center [124, 127] width 123 height 8
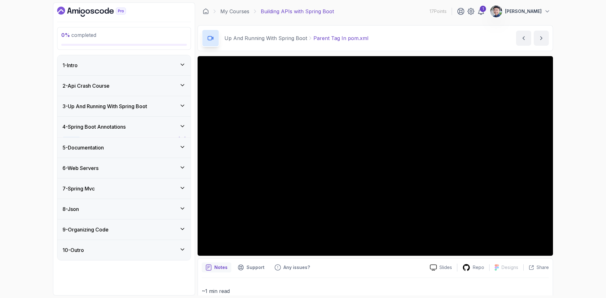
click at [135, 143] on div "5 - Documentation" at bounding box center [123, 148] width 133 height 20
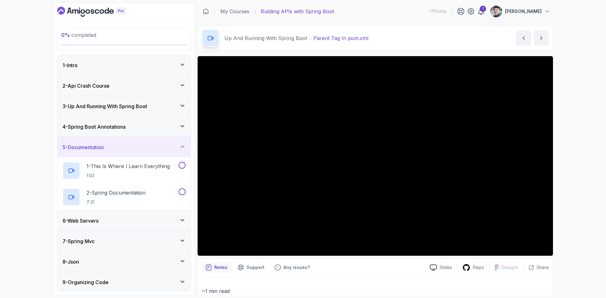
click at [135, 144] on div "5 - Documentation" at bounding box center [124, 148] width 123 height 8
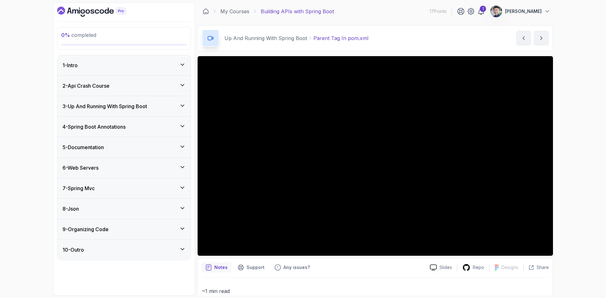
click at [130, 169] on div "6 - Web Servers" at bounding box center [124, 168] width 123 height 8
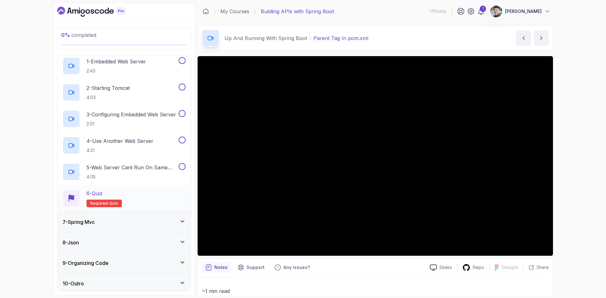
scroll to position [128, 0]
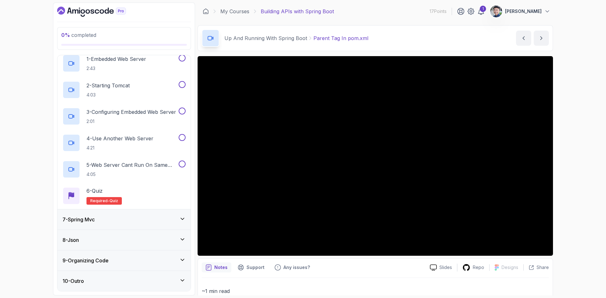
click at [150, 222] on div "7 - Spring Mvc" at bounding box center [124, 220] width 123 height 8
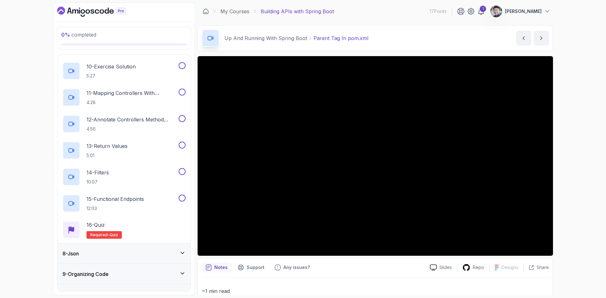
scroll to position [393, 0]
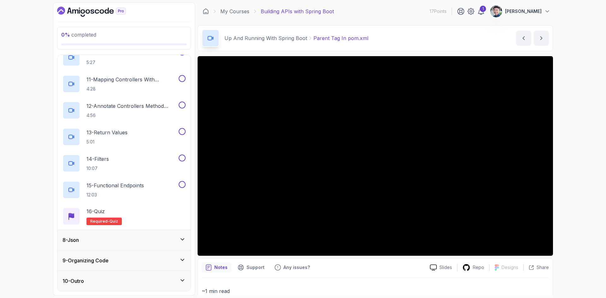
click at [144, 249] on div "8 - Json" at bounding box center [123, 240] width 133 height 20
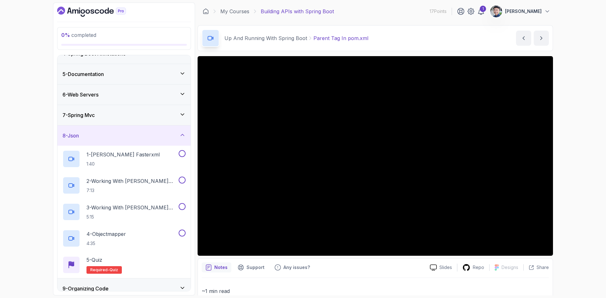
scroll to position [101, 0]
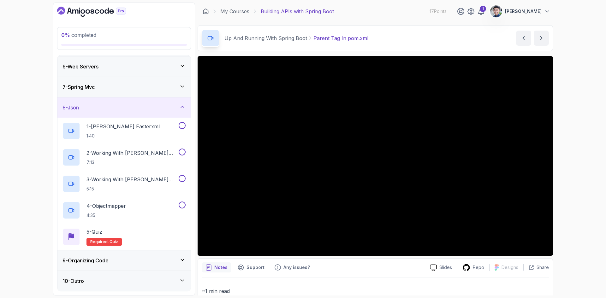
click at [137, 269] on div "9 - Organizing Code" at bounding box center [123, 261] width 133 height 20
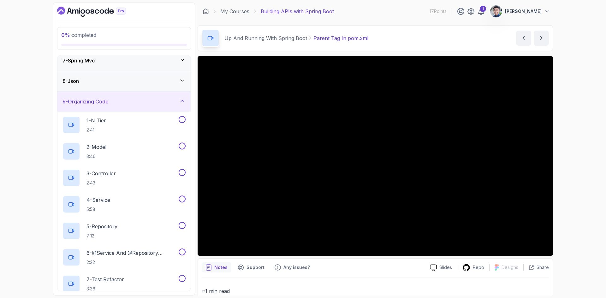
scroll to position [108, 0]
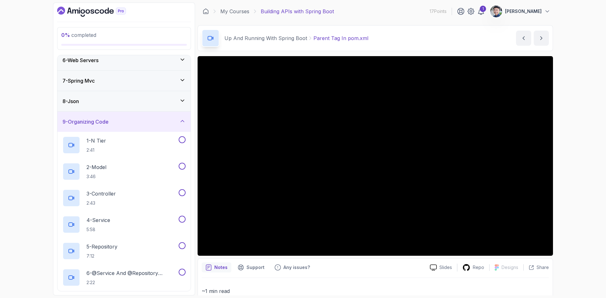
click at [116, 116] on div "9 - Organizing Code" at bounding box center [123, 122] width 133 height 20
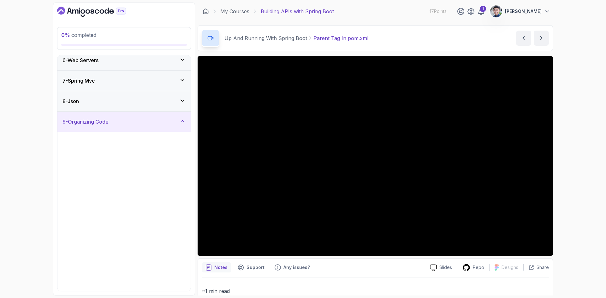
scroll to position [0, 0]
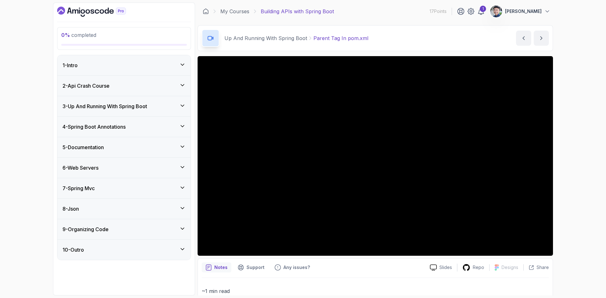
click at [169, 85] on div "2 - Api Crash Course" at bounding box center [124, 86] width 123 height 8
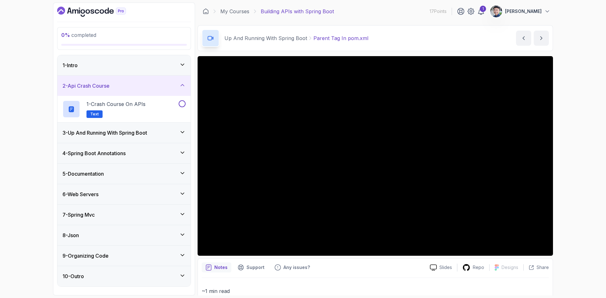
click at [169, 135] on div "3 - Up And Running With Spring Boot" at bounding box center [124, 133] width 123 height 8
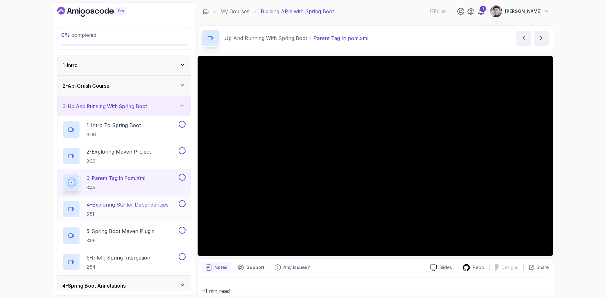
click at [163, 216] on p "5:51" at bounding box center [128, 214] width 82 height 6
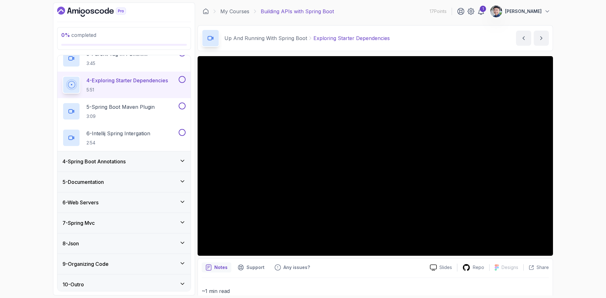
scroll to position [128, 0]
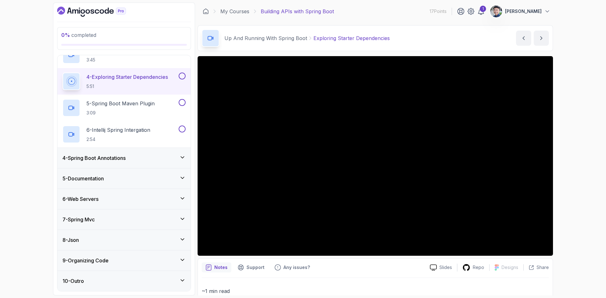
click at [165, 155] on div "4 - Spring Boot Annotations" at bounding box center [124, 158] width 123 height 8
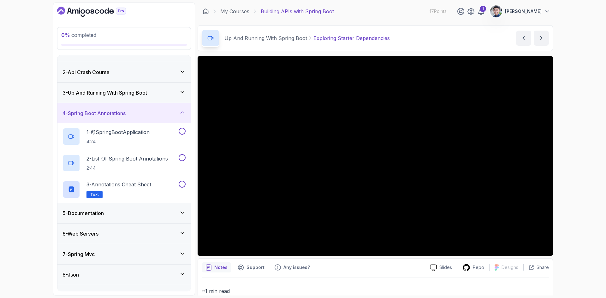
scroll to position [48, 0]
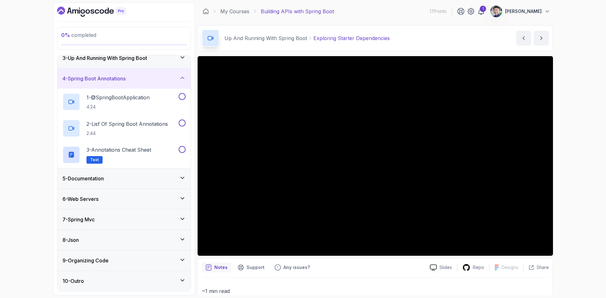
click at [164, 181] on div "5 - Documentation" at bounding box center [124, 179] width 123 height 8
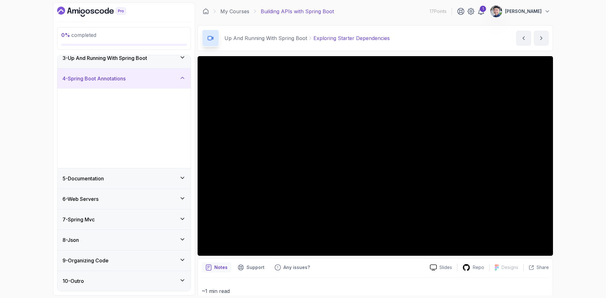
scroll to position [0, 0]
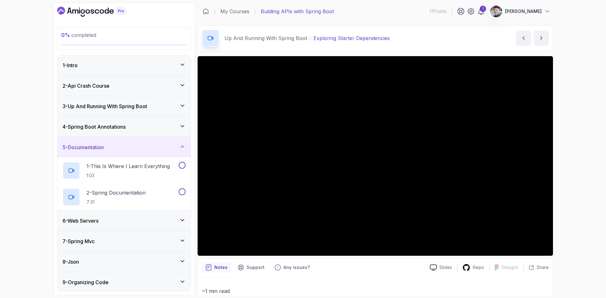
click at [171, 151] on div "5 - Documentation" at bounding box center [123, 147] width 133 height 20
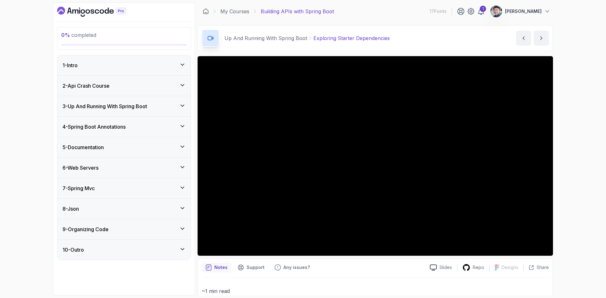
click at [162, 165] on div "6 - Web Servers" at bounding box center [124, 168] width 123 height 8
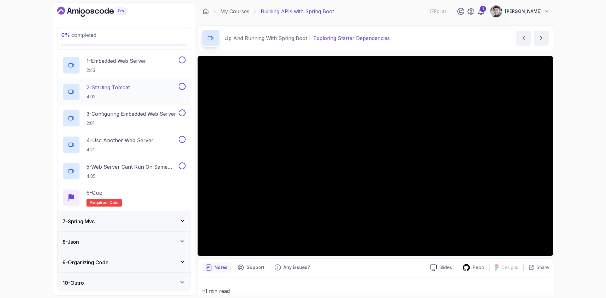
scroll to position [128, 0]
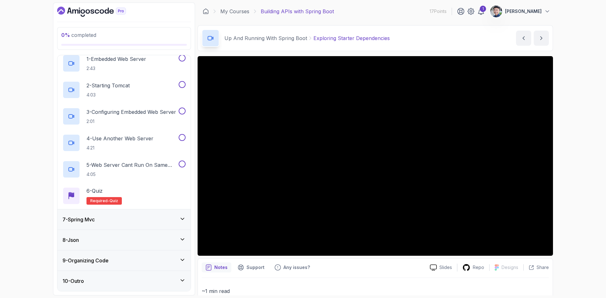
click at [132, 225] on div "7 - Spring Mvc" at bounding box center [123, 220] width 133 height 20
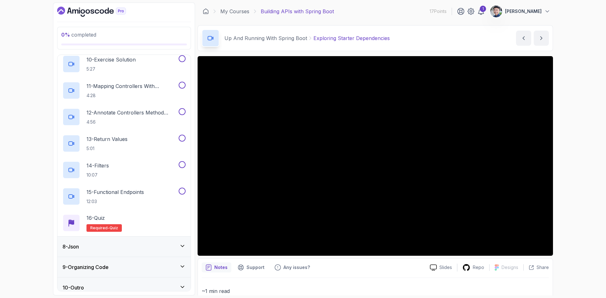
scroll to position [393, 0]
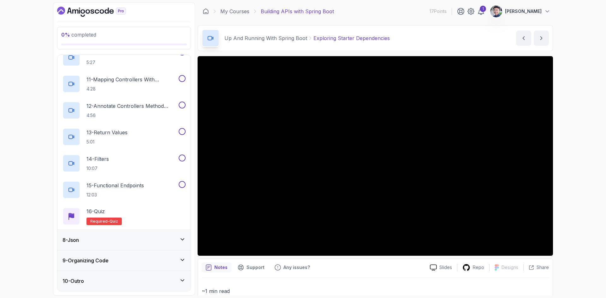
click at [147, 246] on div "8 - Json" at bounding box center [123, 240] width 133 height 20
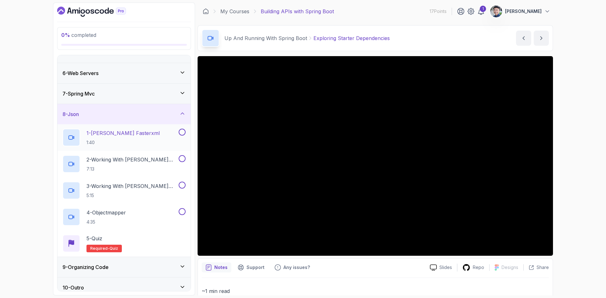
scroll to position [101, 0]
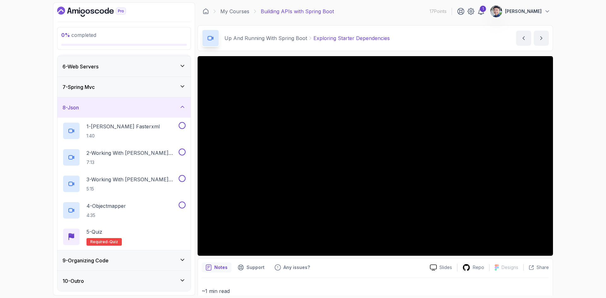
click at [136, 258] on div "9 - Organizing Code" at bounding box center [124, 261] width 123 height 8
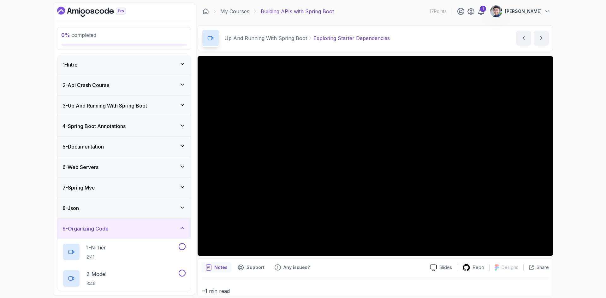
scroll to position [0, 0]
click at [140, 231] on div "9 - Organizing Code" at bounding box center [124, 230] width 123 height 8
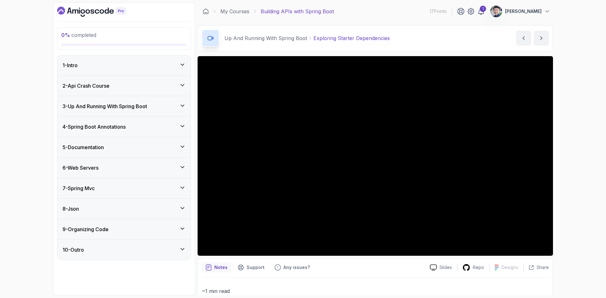
click at [170, 128] on div "4 - Spring Boot Annotations" at bounding box center [124, 127] width 123 height 8
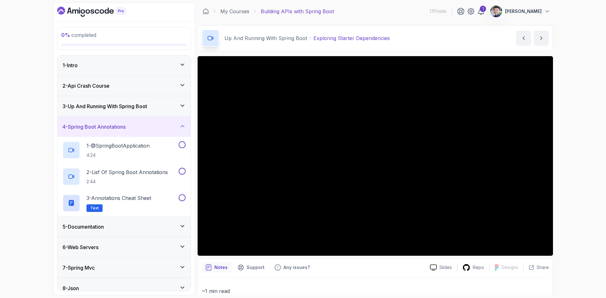
click at [174, 123] on div "4 - Spring Boot Annotations" at bounding box center [124, 127] width 123 height 8
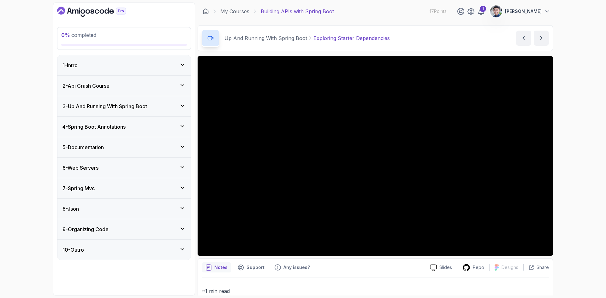
click at [174, 108] on div "3 - Up And Running With Spring Boot" at bounding box center [124, 107] width 123 height 8
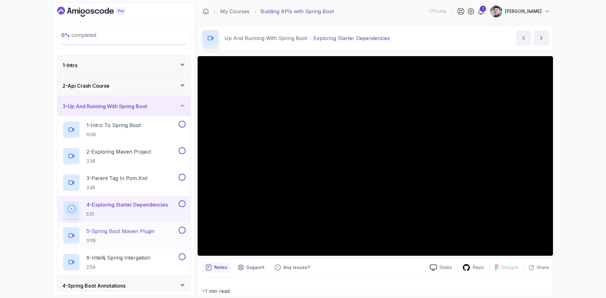
click at [149, 235] on h2 "5 - Spring Boot Maven Plugin 3:09" at bounding box center [121, 236] width 68 height 16
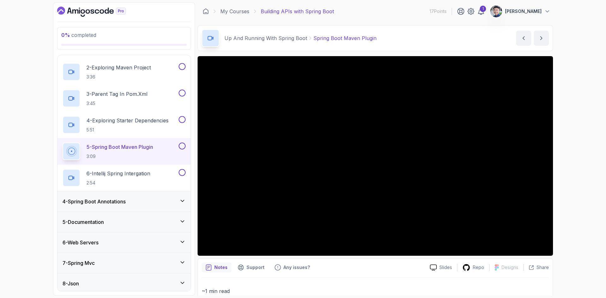
scroll to position [95, 0]
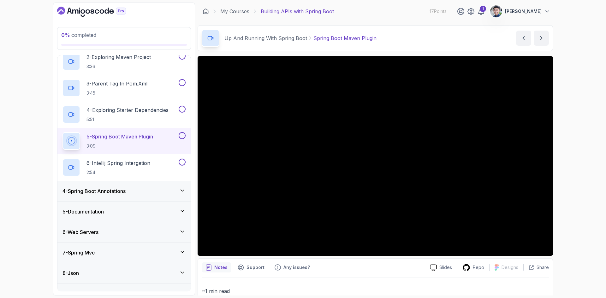
click at [114, 195] on h3 "4 - Spring Boot Annotations" at bounding box center [94, 192] width 63 height 8
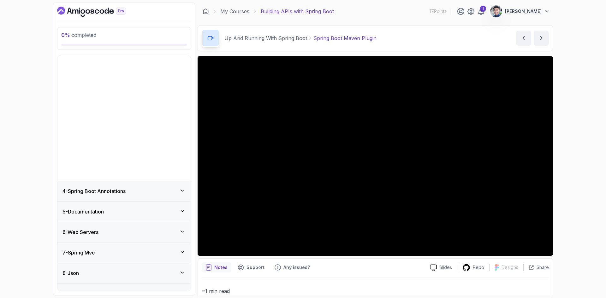
scroll to position [0, 0]
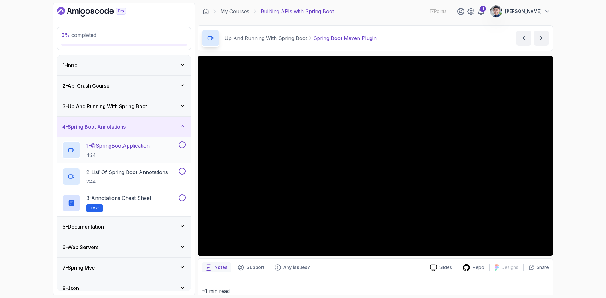
click at [135, 149] on p "1 - @SpringBootApplication" at bounding box center [118, 146] width 63 height 8
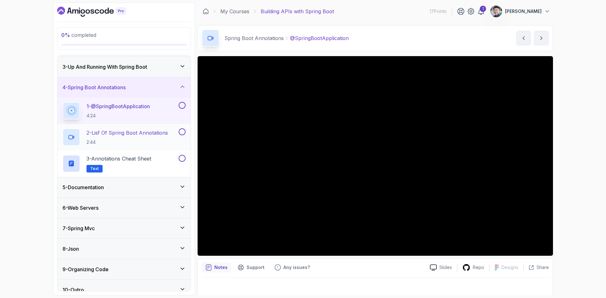
scroll to position [48, 0]
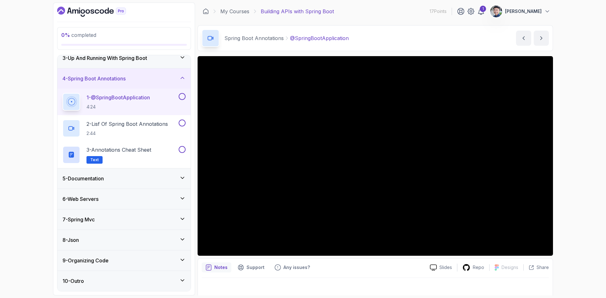
click at [165, 181] on div "5 - Documentation" at bounding box center [124, 179] width 123 height 8
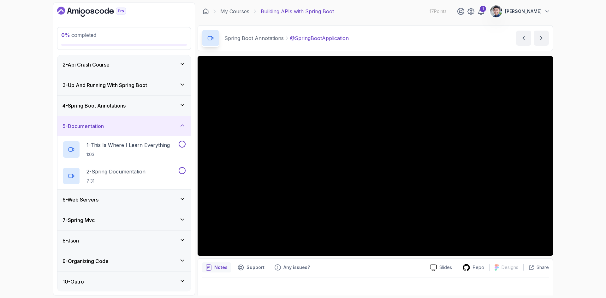
scroll to position [22, 0]
click at [149, 196] on div "6 - Web Servers" at bounding box center [124, 199] width 123 height 8
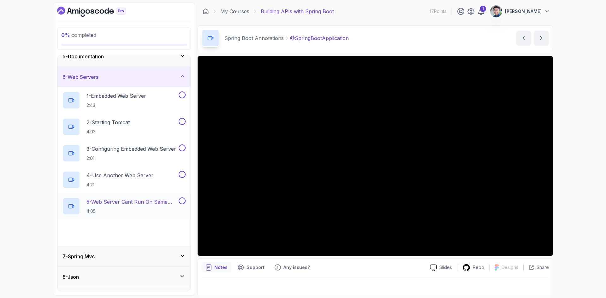
scroll to position [126, 0]
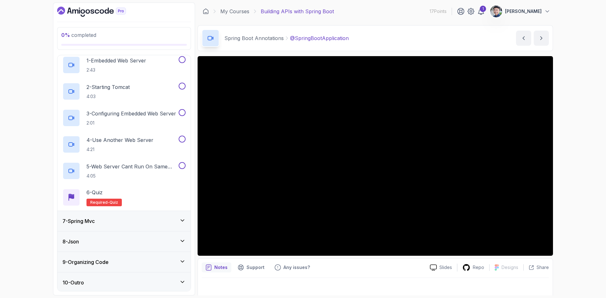
click at [160, 220] on div "7 - Spring Mvc" at bounding box center [124, 222] width 123 height 8
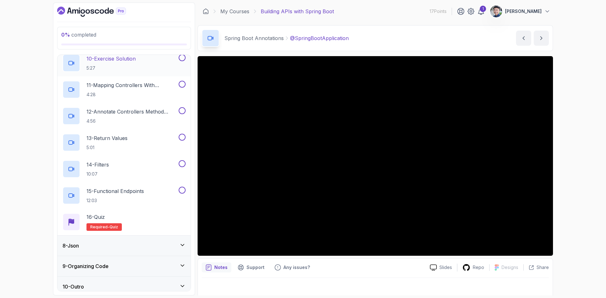
scroll to position [393, 0]
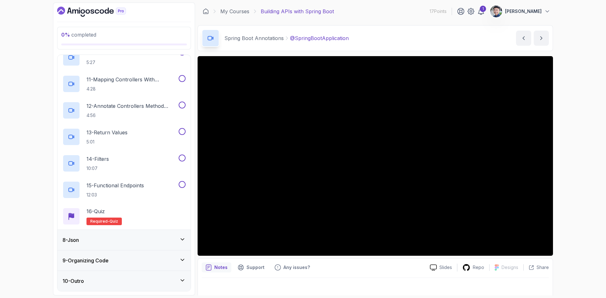
click at [145, 242] on div "8 - Json" at bounding box center [124, 241] width 123 height 8
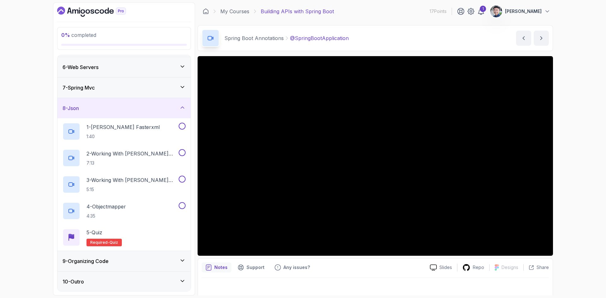
scroll to position [101, 0]
click at [142, 261] on div "9 - Organizing Code" at bounding box center [124, 261] width 123 height 8
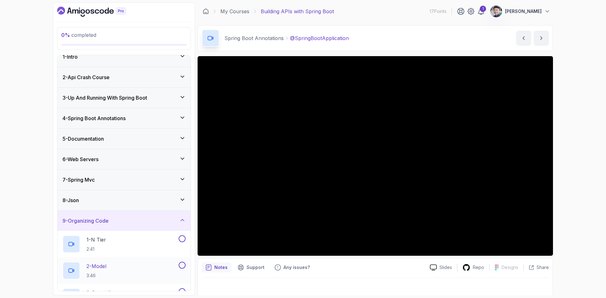
scroll to position [0, 0]
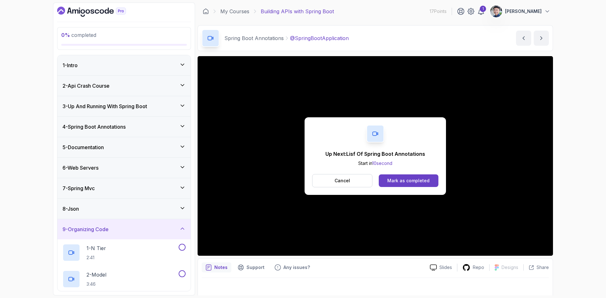
click at [146, 128] on div "4 - Spring Boot Annotations" at bounding box center [124, 127] width 123 height 8
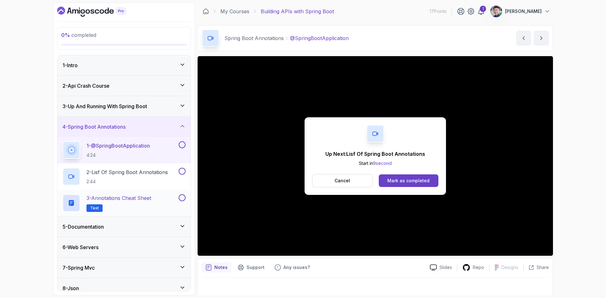
click at [131, 199] on p "3 - Annotations Cheat Sheet" at bounding box center [119, 199] width 65 height 8
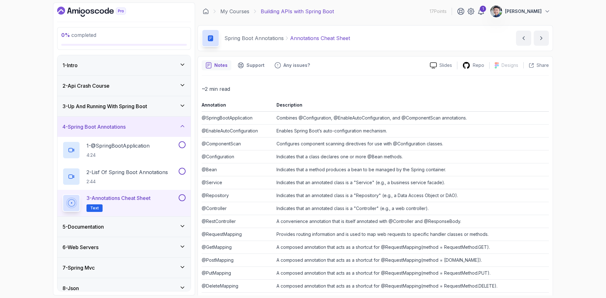
click at [292, 144] on td "Configures component scanning directives for use with @Configuration classes." at bounding box center [411, 144] width 275 height 13
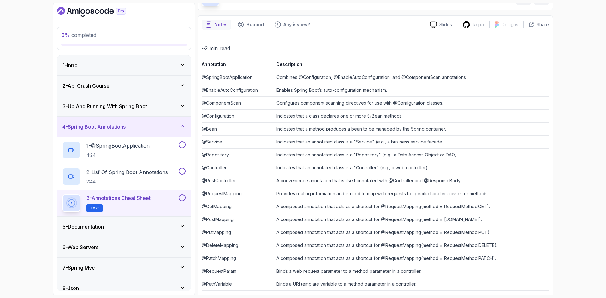
scroll to position [63, 0]
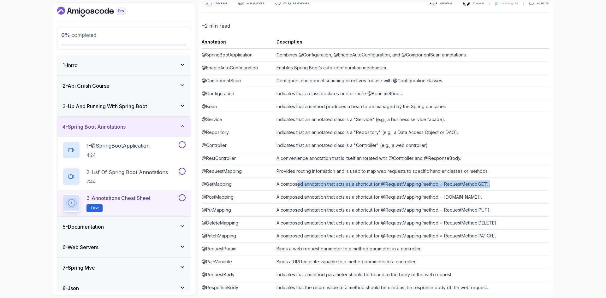
drag, startPoint x: 299, startPoint y: 184, endPoint x: 503, endPoint y: 189, distance: 204.4
click at [503, 189] on td "A composed annotation that acts as a shortcut for @RequestMapping(method = Requ…" at bounding box center [411, 184] width 275 height 13
click at [502, 183] on td "A composed annotation that acts as a shortcut for @RequestMapping(method = Requ…" at bounding box center [411, 184] width 275 height 13
drag, startPoint x: 504, startPoint y: 182, endPoint x: 404, endPoint y: 180, distance: 100.8
click at [404, 180] on td "A composed annotation that acts as a shortcut for @RequestMapping(method = Requ…" at bounding box center [411, 184] width 275 height 13
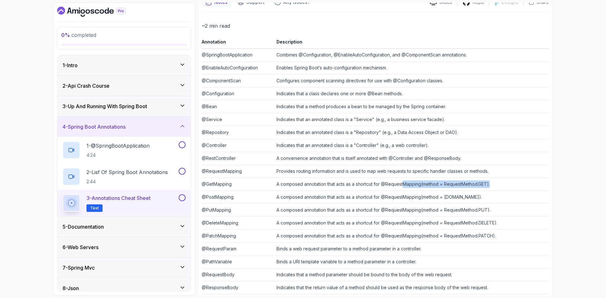
click at [399, 173] on div at bounding box center [399, 173] width 0 height 0
click at [371, 185] on td "A composed annotation that acts as a shortcut for @RequestMapping(method = Requ…" at bounding box center [411, 184] width 275 height 13
click at [356, 184] on td "A composed annotation that acts as a shortcut for @RequestMapping(method = Requ…" at bounding box center [411, 184] width 275 height 13
click at [331, 172] on td "Provides routing information and is used to map web requests to specific handle…" at bounding box center [411, 171] width 275 height 13
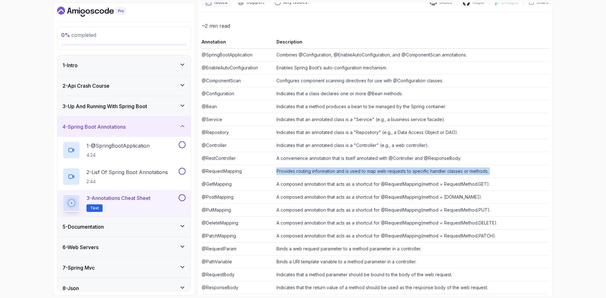
click at [331, 172] on td "Provides routing information and is used to map web requests to specific handle…" at bounding box center [411, 171] width 275 height 13
click at [305, 171] on td "Provides routing information and is used to map web requests to specific handle…" at bounding box center [411, 171] width 275 height 13
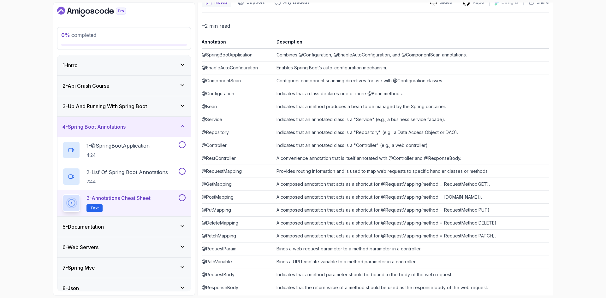
click at [305, 171] on td "Provides routing information and is used to map web requests to specific handle…" at bounding box center [411, 171] width 275 height 13
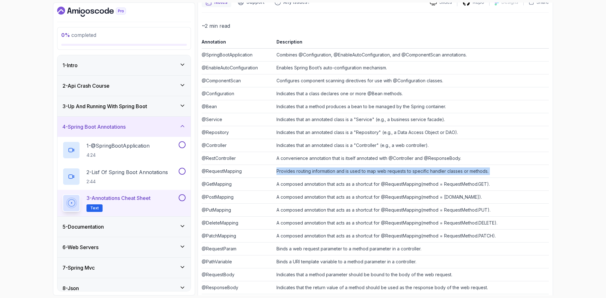
click at [305, 171] on td "Provides routing information and is used to map web requests to specific handle…" at bounding box center [411, 171] width 275 height 13
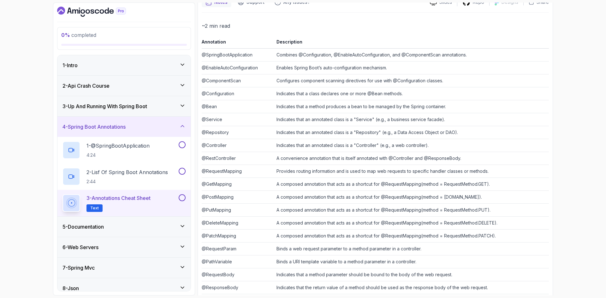
click at [299, 159] on td "A convenience annotation that is itself annotated with @Controller and @Respons…" at bounding box center [411, 158] width 275 height 13
click at [296, 159] on td "A convenience annotation that is itself annotated with @Controller and @Respons…" at bounding box center [411, 158] width 275 height 13
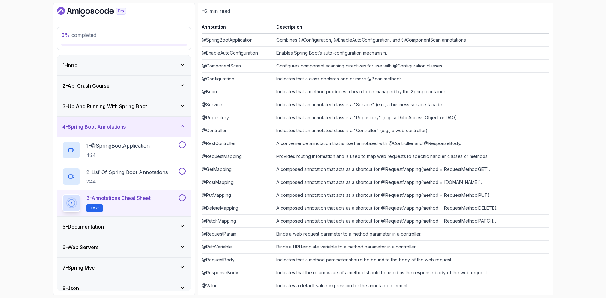
scroll to position [126, 0]
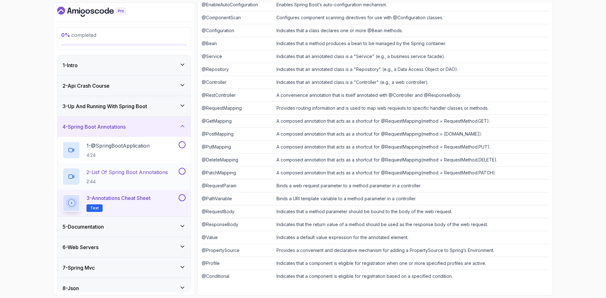
click at [135, 180] on p "2:44" at bounding box center [127, 182] width 81 height 6
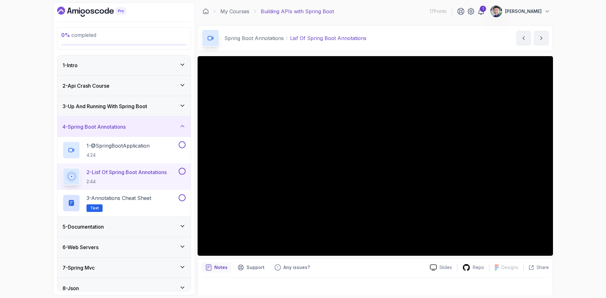
click at [167, 226] on div "5 - Documentation" at bounding box center [124, 227] width 123 height 8
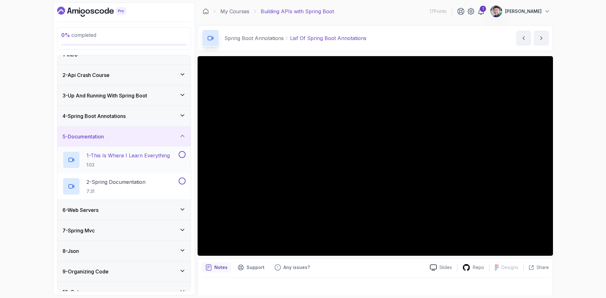
scroll to position [22, 0]
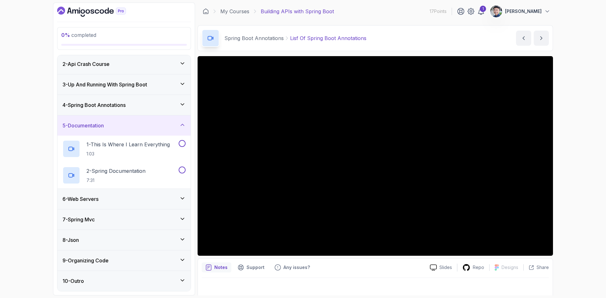
click at [117, 196] on div "6 - Web Servers" at bounding box center [124, 199] width 123 height 8
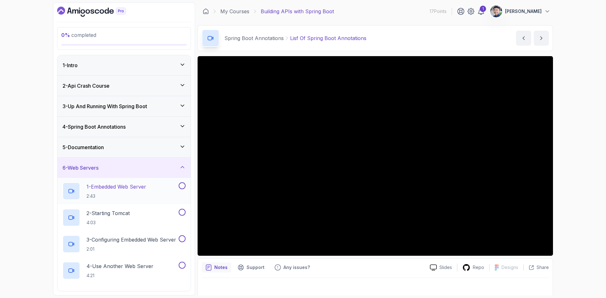
click at [126, 188] on p "1 - Embedded Web Server" at bounding box center [117, 187] width 60 height 8
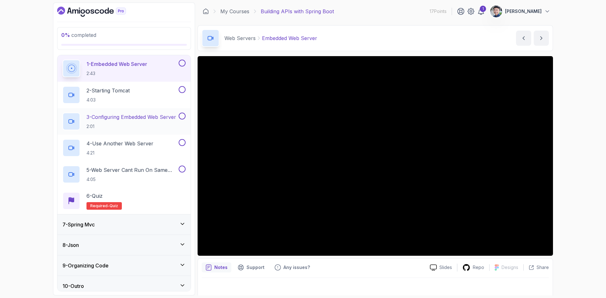
scroll to position [128, 0]
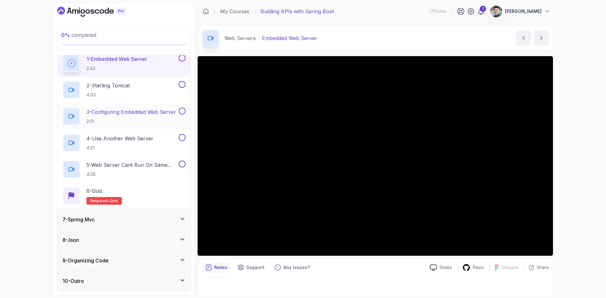
click at [148, 118] on h2 "3 - Configuring Embedded Web Server 2:01" at bounding box center [132, 116] width 90 height 16
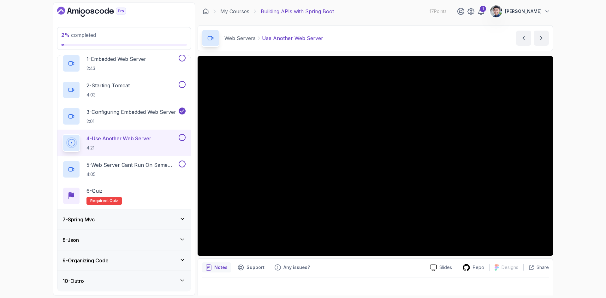
click at [130, 220] on div "7 - Spring Mvc" at bounding box center [124, 220] width 123 height 8
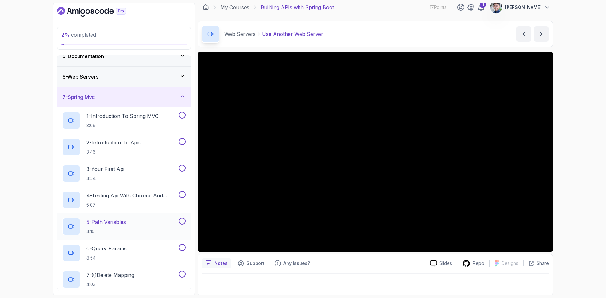
scroll to position [63, 0]
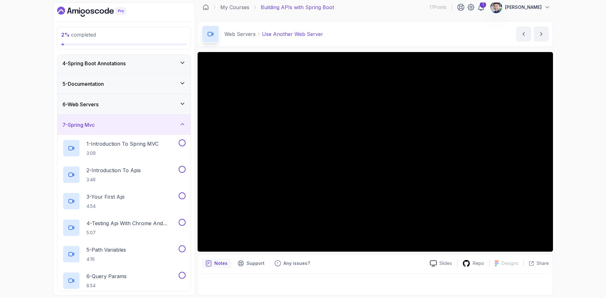
click at [122, 116] on div "7 - Spring Mvc" at bounding box center [123, 125] width 133 height 20
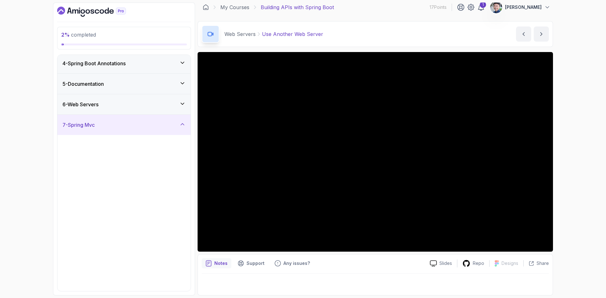
scroll to position [0, 0]
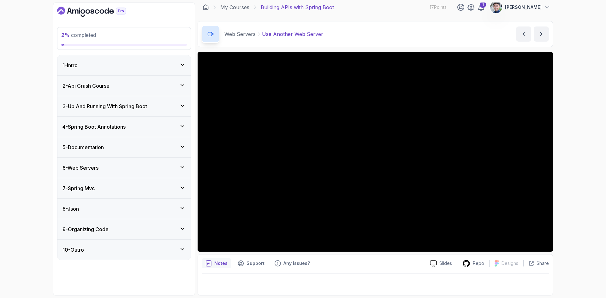
click at [126, 165] on div "6 - Web Servers" at bounding box center [124, 168] width 123 height 8
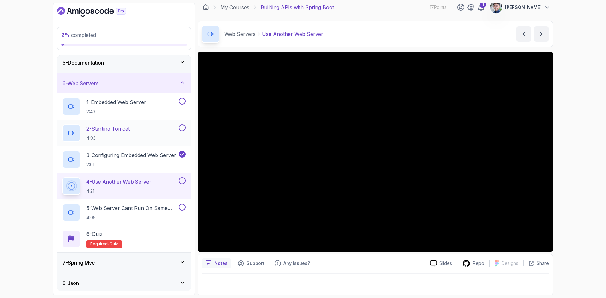
scroll to position [63, 0]
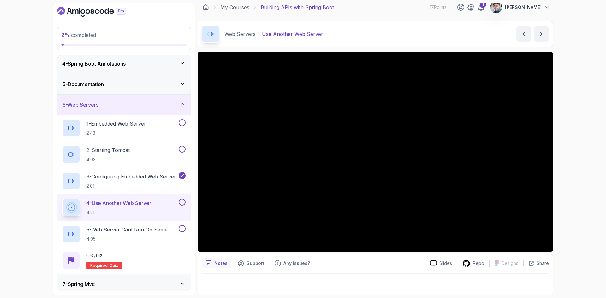
click at [143, 88] on div "5 - Documentation" at bounding box center [123, 84] width 133 height 20
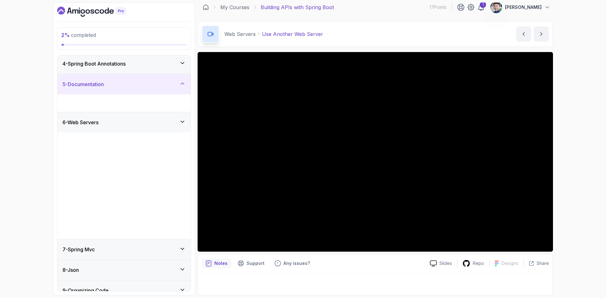
scroll to position [0, 0]
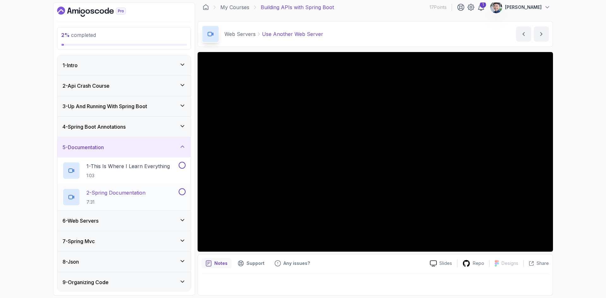
click at [143, 191] on p "2 - Spring Documentation" at bounding box center [116, 193] width 59 height 8
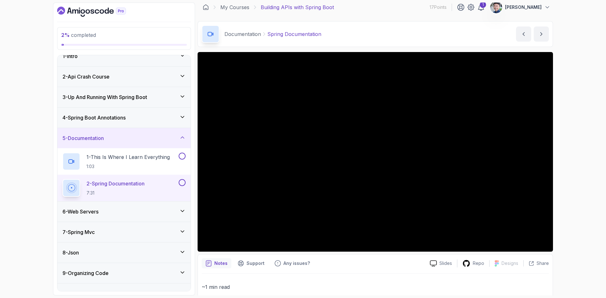
scroll to position [22, 0]
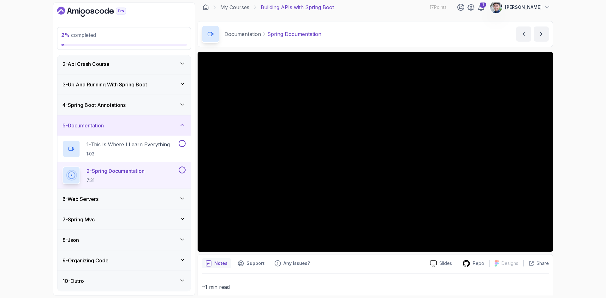
click at [182, 126] on icon at bounding box center [182, 125] width 6 height 6
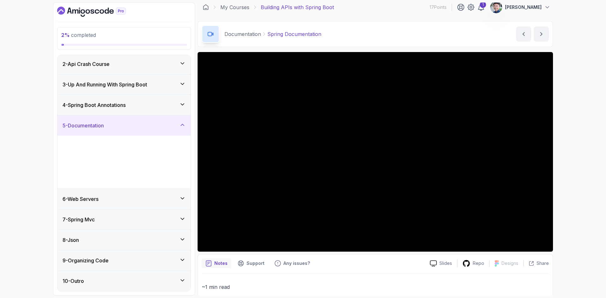
scroll to position [0, 0]
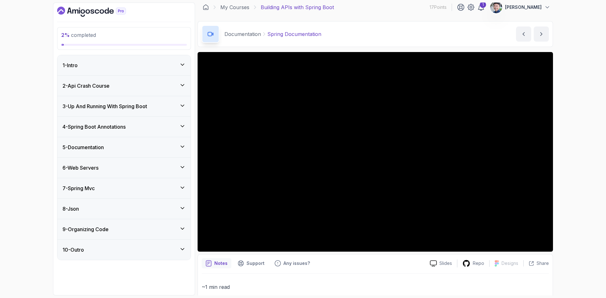
click at [165, 166] on div "6 - Web Servers" at bounding box center [124, 168] width 123 height 8
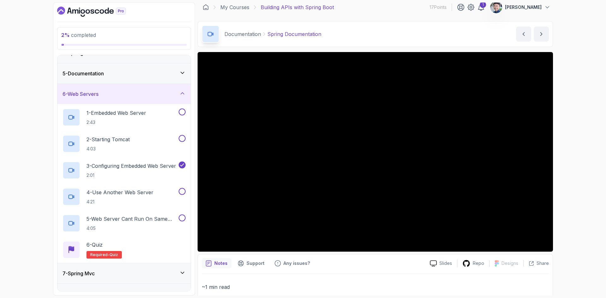
scroll to position [95, 0]
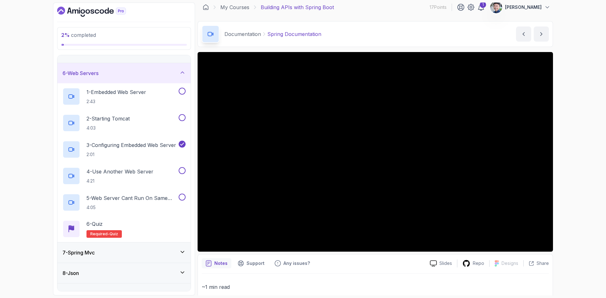
click at [183, 75] on icon at bounding box center [182, 72] width 6 height 6
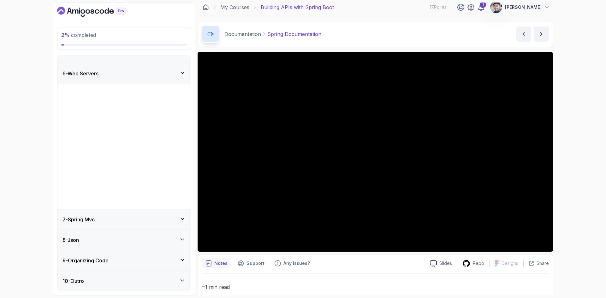
scroll to position [0, 0]
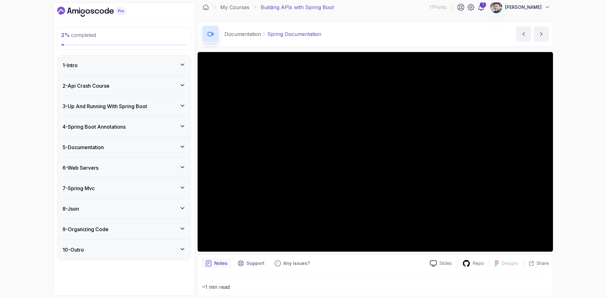
click at [166, 189] on div "7 - Spring Mvc" at bounding box center [124, 189] width 123 height 8
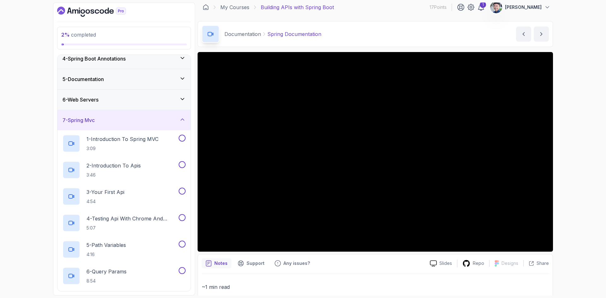
scroll to position [45, 0]
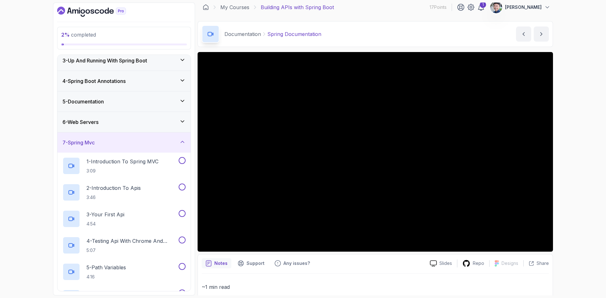
click at [179, 142] on div "7 - Spring Mvc" at bounding box center [124, 143] width 123 height 8
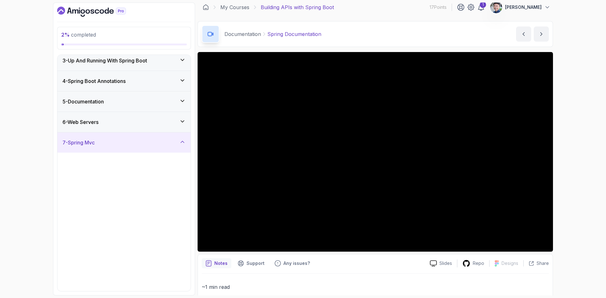
scroll to position [0, 0]
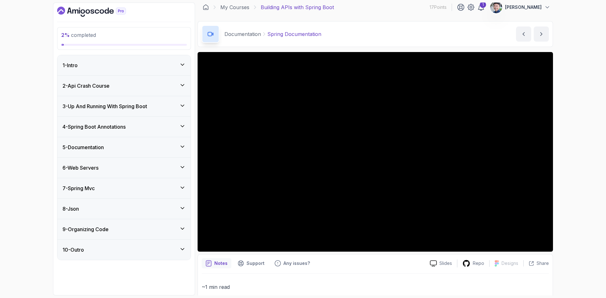
click at [169, 189] on div "7 - Spring Mvc" at bounding box center [124, 189] width 123 height 8
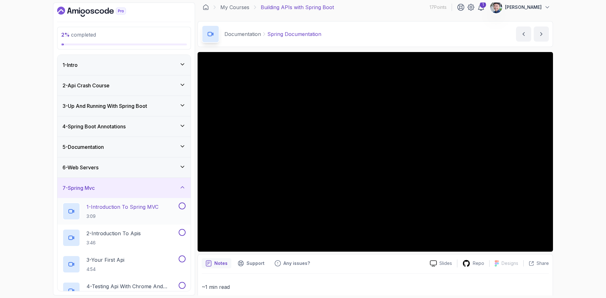
click at [154, 209] on p "1 - Introduction To Spring MVC" at bounding box center [123, 207] width 72 height 8
click at [170, 169] on div "6 - Web Servers" at bounding box center [124, 168] width 123 height 8
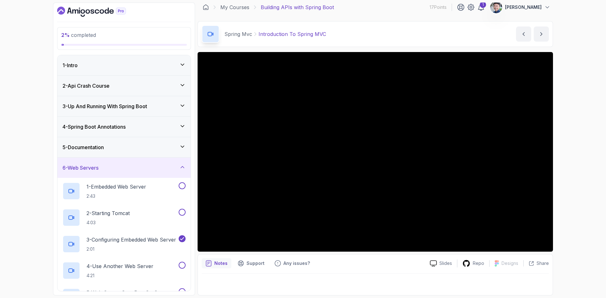
click at [171, 164] on div "6 - Web Servers" at bounding box center [124, 168] width 123 height 8
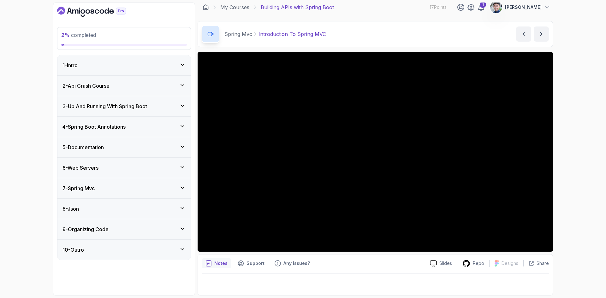
click at [163, 187] on div "7 - Spring Mvc" at bounding box center [124, 189] width 123 height 8
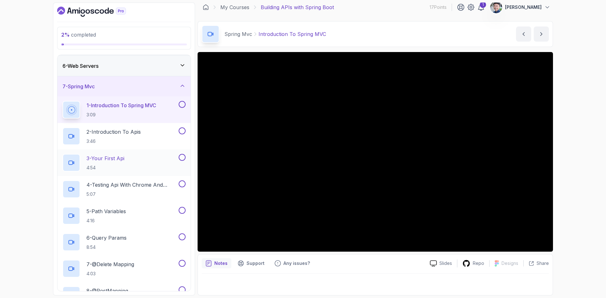
scroll to position [95, 0]
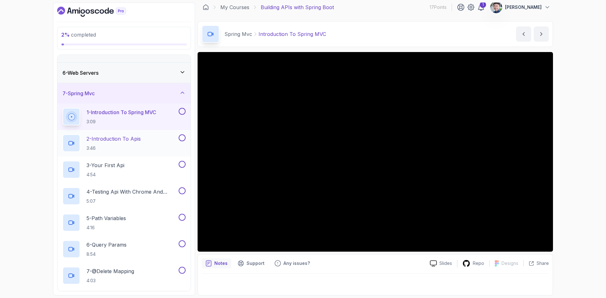
click at [134, 150] on p "3:46" at bounding box center [114, 148] width 54 height 6
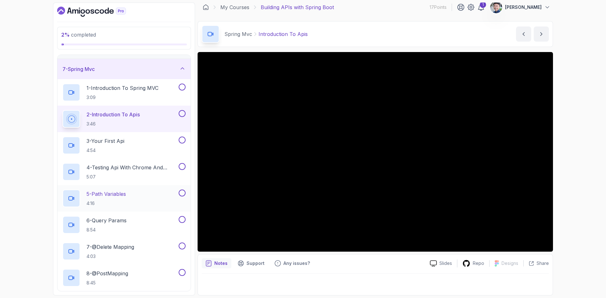
scroll to position [95, 0]
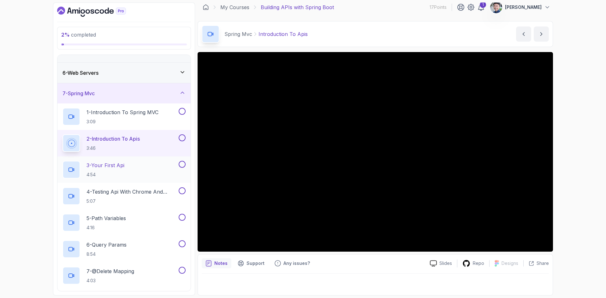
click at [131, 168] on div "3 - Your First Api 4:54" at bounding box center [120, 170] width 115 height 18
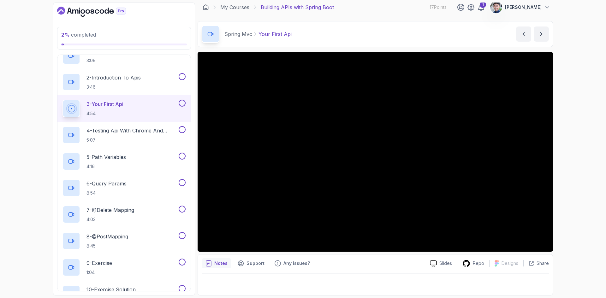
scroll to position [156, 0]
click at [135, 171] on div "5 - Path Variables 4:16" at bounding box center [123, 162] width 133 height 27
click at [135, 166] on div "5 - Path Variables 4:16" at bounding box center [120, 162] width 115 height 18
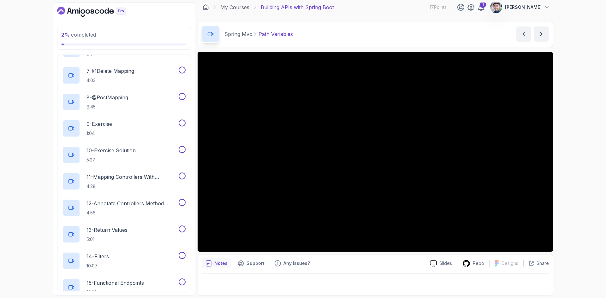
scroll to position [296, 0]
click at [133, 189] on p "4:28" at bounding box center [132, 186] width 91 height 6
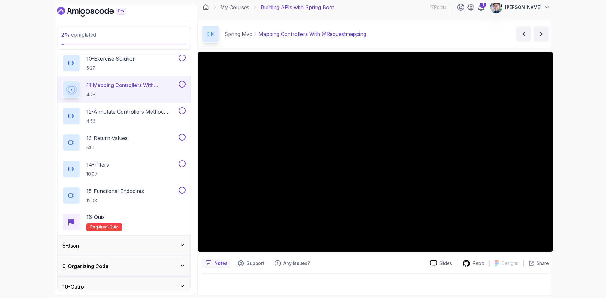
scroll to position [393, 0]
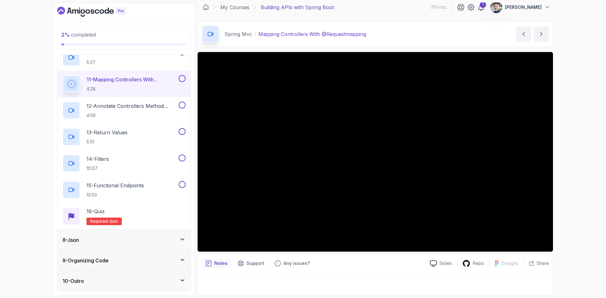
click at [136, 256] on div "9 - Organizing Code" at bounding box center [123, 261] width 133 height 20
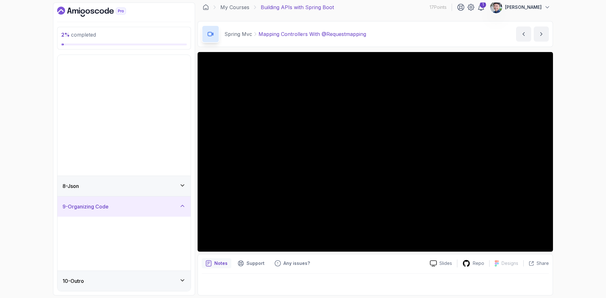
scroll to position [0, 0]
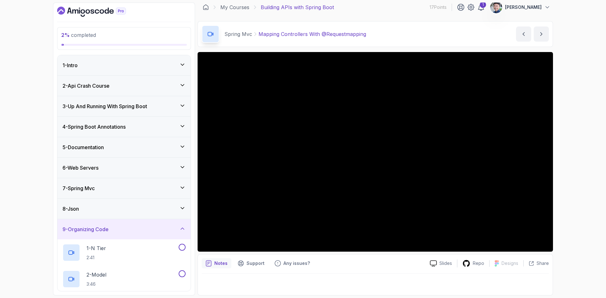
click at [135, 212] on div "8 - Json" at bounding box center [124, 209] width 123 height 8
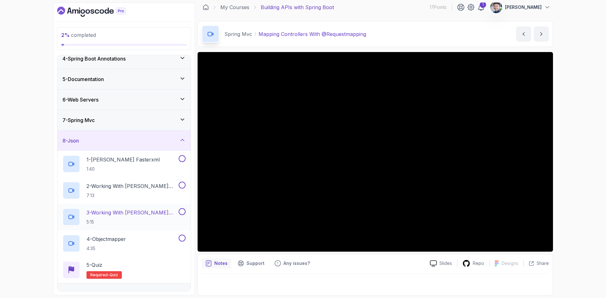
scroll to position [101, 0]
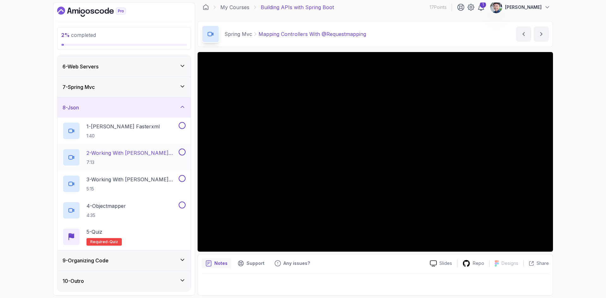
click at [165, 163] on div "2 - Working With Jackson Part 1 7:13" at bounding box center [120, 158] width 115 height 18
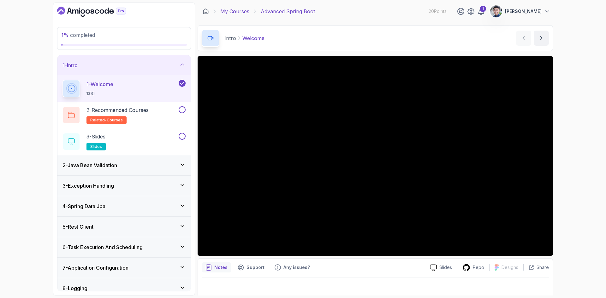
click at [241, 13] on link "My Courses" at bounding box center [234, 12] width 29 height 8
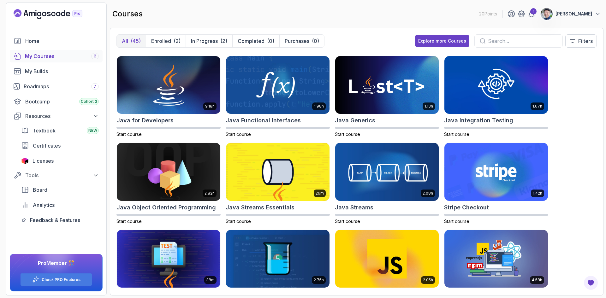
scroll to position [345, 0]
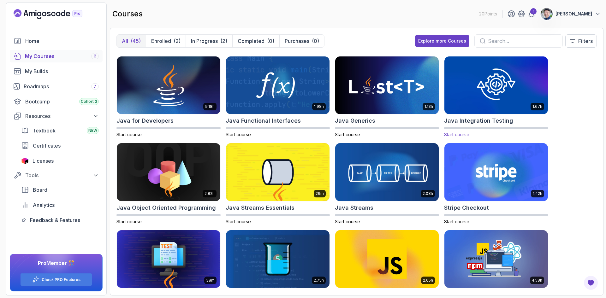
drag, startPoint x: 478, startPoint y: 116, endPoint x: 475, endPoint y: 121, distance: 6.4
click at [475, 121] on h2 "Java Integration Testing" at bounding box center [478, 121] width 69 height 9
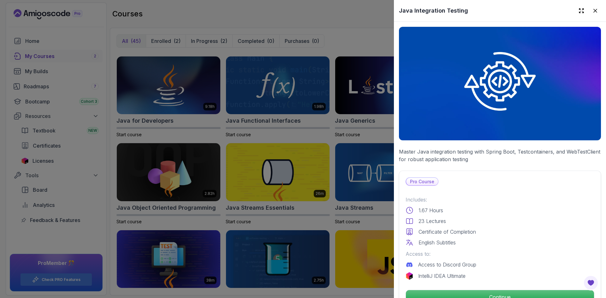
click at [324, 132] on div at bounding box center [303, 149] width 606 height 298
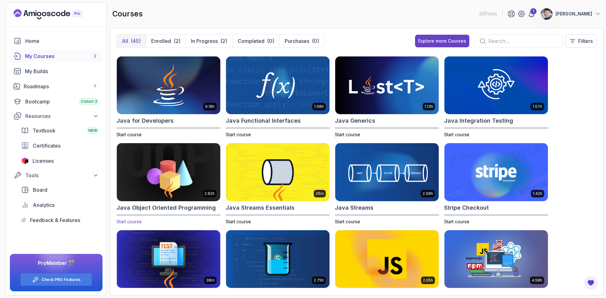
click at [201, 209] on h2 "Java Object Oriented Programming" at bounding box center [166, 208] width 99 height 9
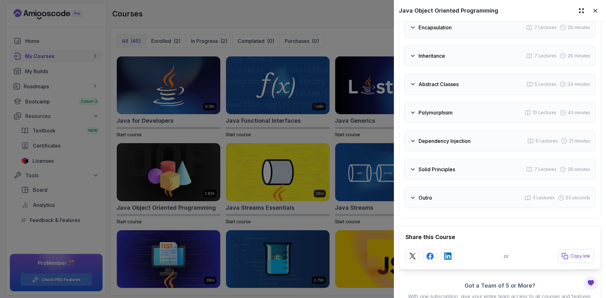
scroll to position [1131, 0]
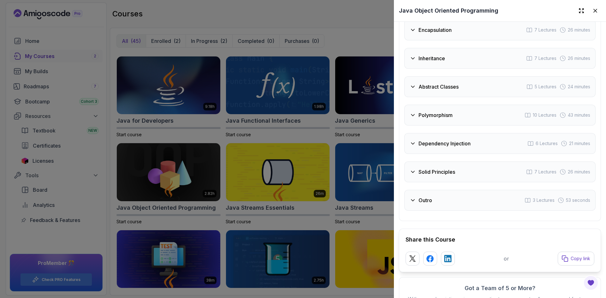
click at [466, 180] on div "Solid Principles 7 Lectures 26 minutes" at bounding box center [500, 172] width 191 height 21
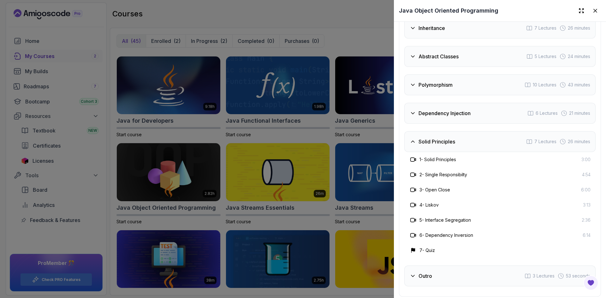
click at [345, 175] on div at bounding box center [303, 149] width 606 height 298
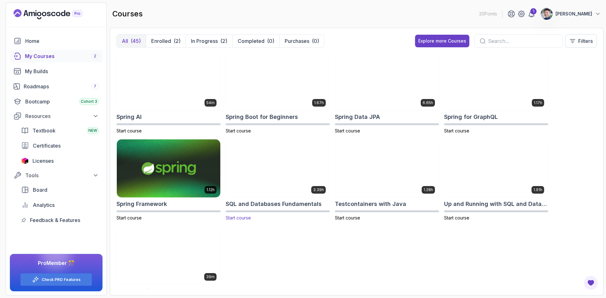
scroll to position [779, 0]
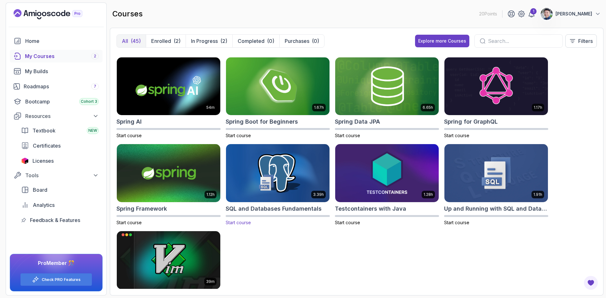
click at [305, 157] on img at bounding box center [278, 173] width 109 height 61
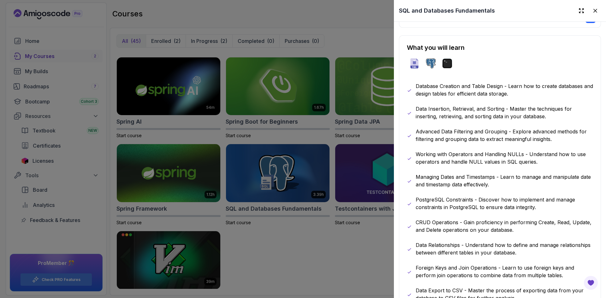
scroll to position [379, 0]
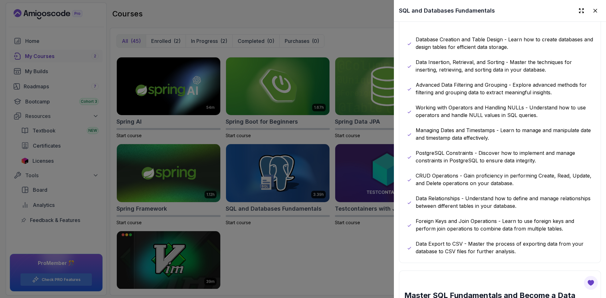
click at [360, 187] on div at bounding box center [303, 149] width 606 height 298
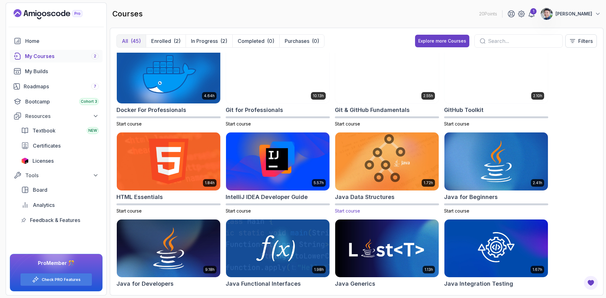
scroll to position [189, 0]
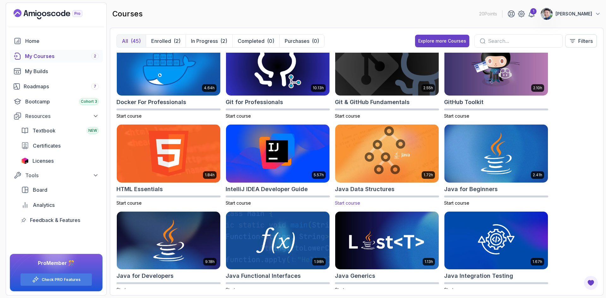
click at [408, 160] on img at bounding box center [387, 153] width 109 height 61
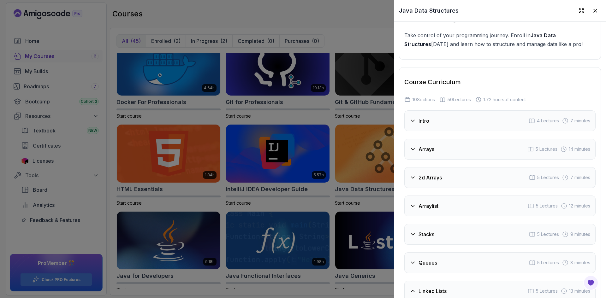
scroll to position [1011, 0]
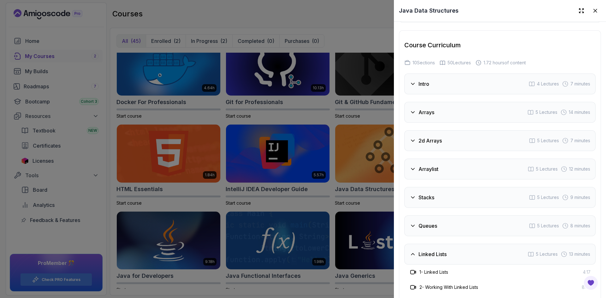
click at [449, 146] on div "2d Arrays 5 Lectures 7 minutes" at bounding box center [500, 140] width 191 height 21
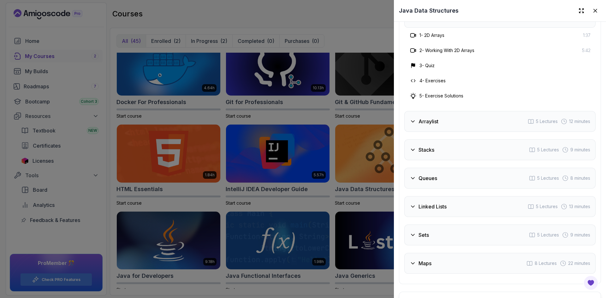
scroll to position [1137, 0]
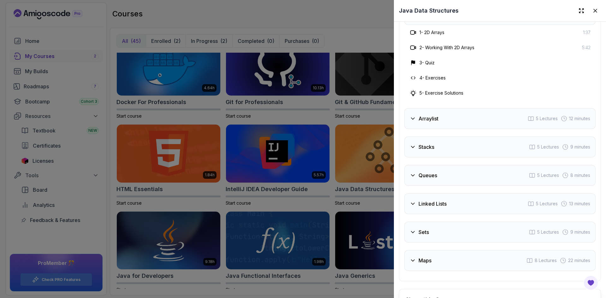
click at [452, 143] on div "Stacks 5 Lectures 9 minutes" at bounding box center [500, 147] width 191 height 21
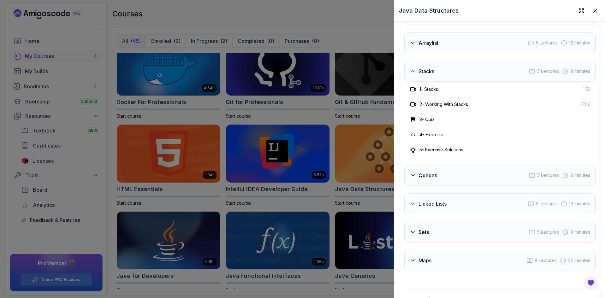
click at [350, 166] on div at bounding box center [303, 149] width 606 height 298
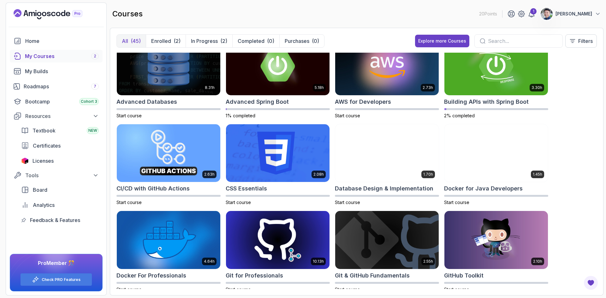
scroll to position [0, 0]
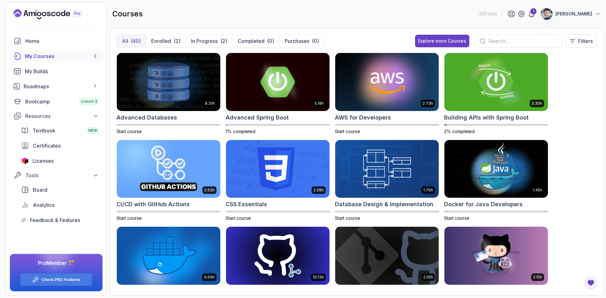
click at [375, 154] on img at bounding box center [387, 169] width 104 height 58
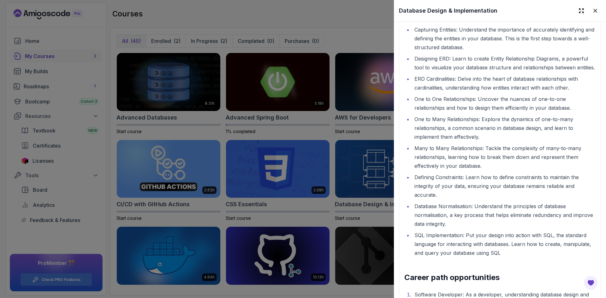
scroll to position [916, 0]
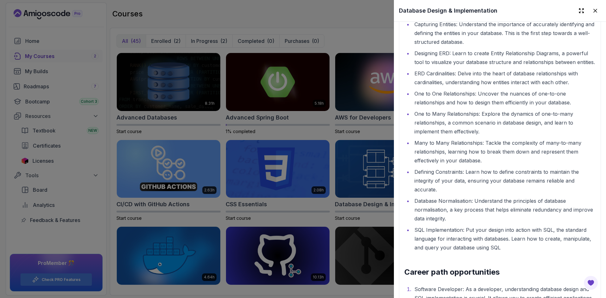
click at [368, 178] on div at bounding box center [303, 149] width 606 height 298
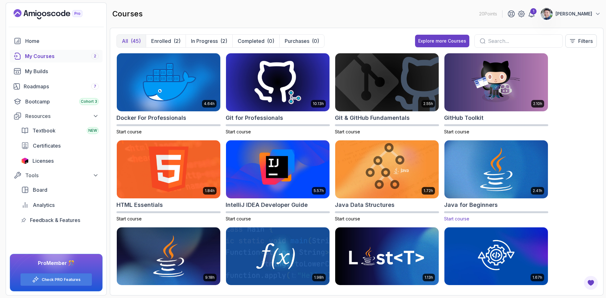
scroll to position [189, 0]
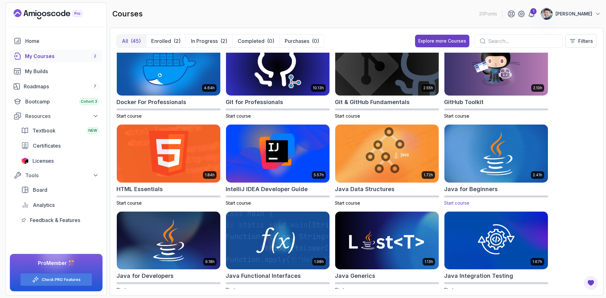
click at [483, 154] on img at bounding box center [496, 153] width 109 height 61
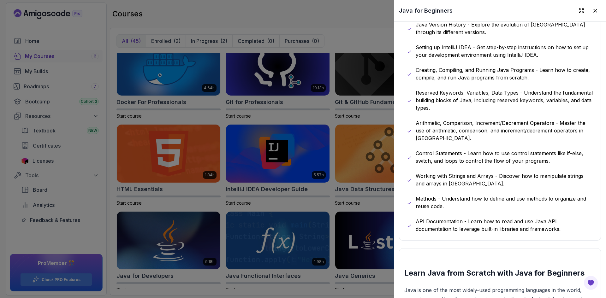
scroll to position [442, 0]
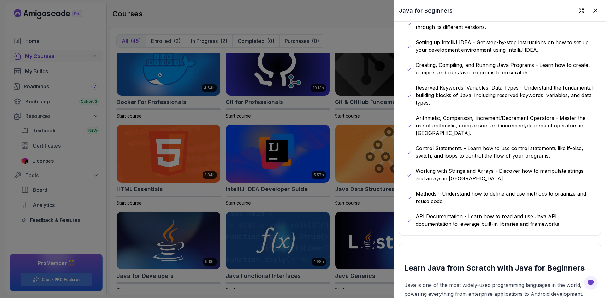
click at [353, 188] on div at bounding box center [303, 149] width 606 height 298
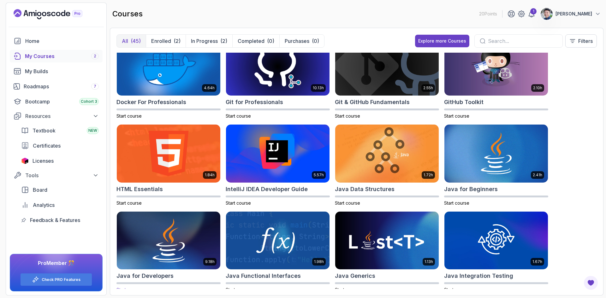
click at [177, 237] on img at bounding box center [168, 240] width 109 height 61
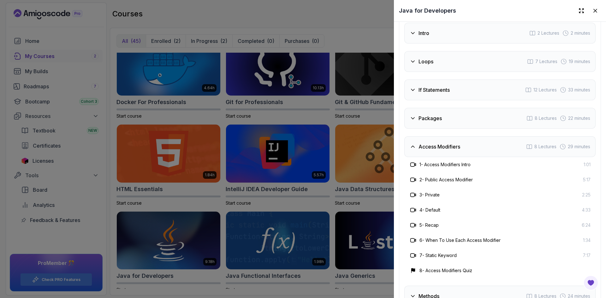
scroll to position [1074, 0]
click at [476, 141] on div "Access Modifiers 8 Lectures 29 minutes" at bounding box center [500, 146] width 191 height 21
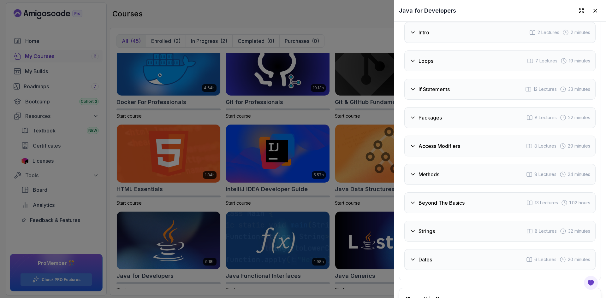
click at [471, 164] on div "Methods 8 Lectures 24 minutes" at bounding box center [500, 174] width 191 height 21
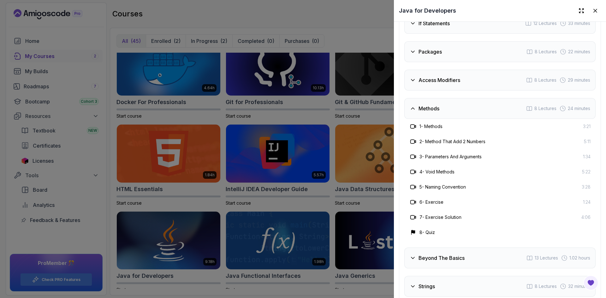
scroll to position [1168, 0]
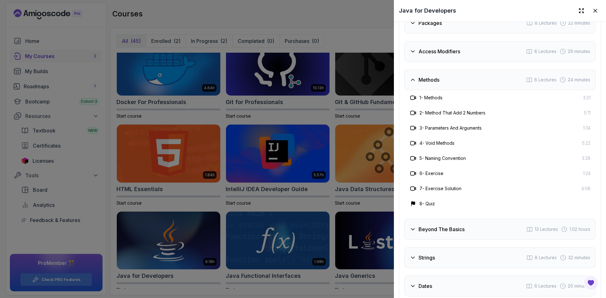
click at [487, 73] on div "Methods 8 Lectures 24 minutes" at bounding box center [500, 79] width 191 height 21
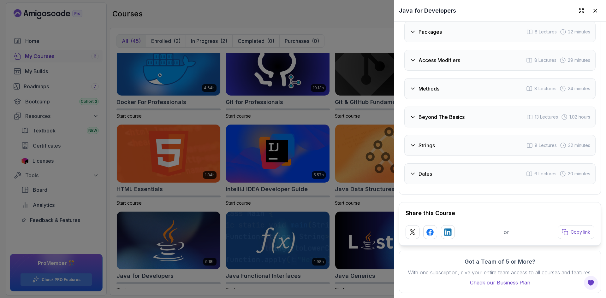
click at [471, 112] on div "Beyond The Basics 13 Lectures 1.02 hours" at bounding box center [500, 117] width 191 height 21
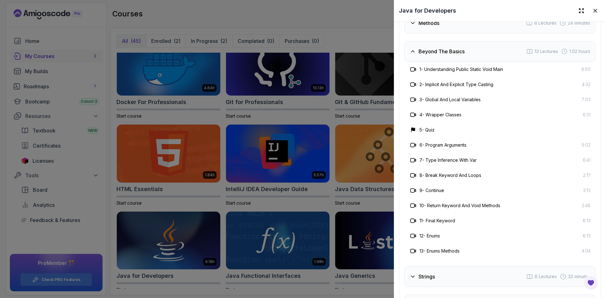
scroll to position [1259, 0]
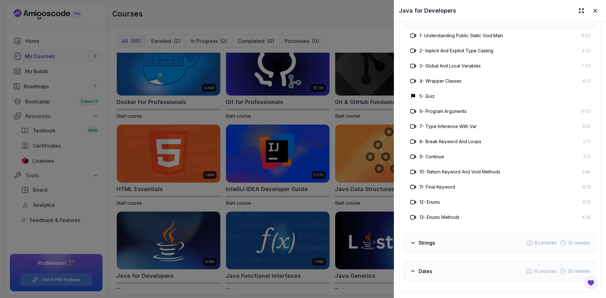
click at [470, 240] on div "Strings 8 Lectures 32 minutes" at bounding box center [500, 243] width 191 height 21
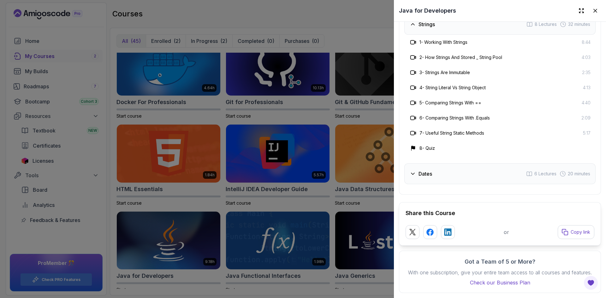
click at [470, 171] on div "Dates 6 Lectures 20 minutes" at bounding box center [500, 174] width 191 height 21
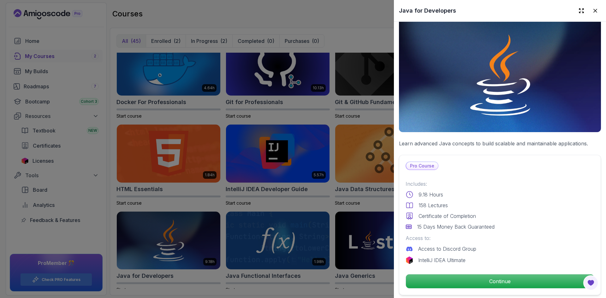
scroll to position [0, 0]
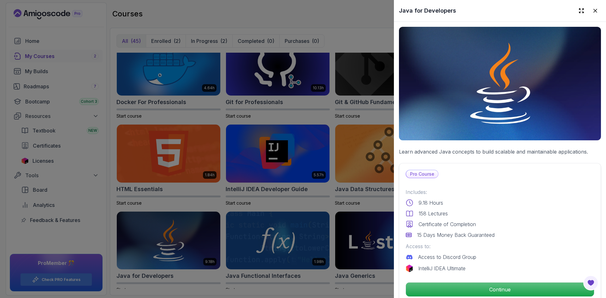
click at [375, 147] on div at bounding box center [303, 149] width 606 height 298
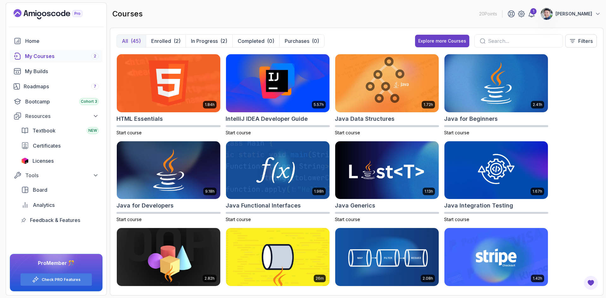
scroll to position [316, 0]
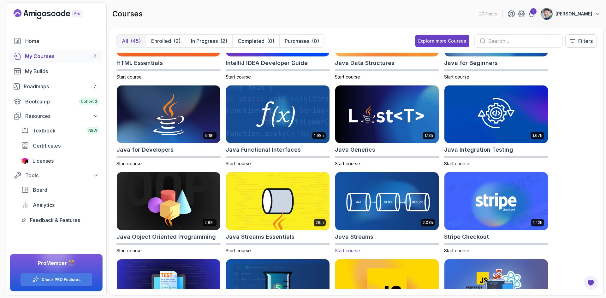
click at [398, 188] on img at bounding box center [387, 201] width 109 height 61
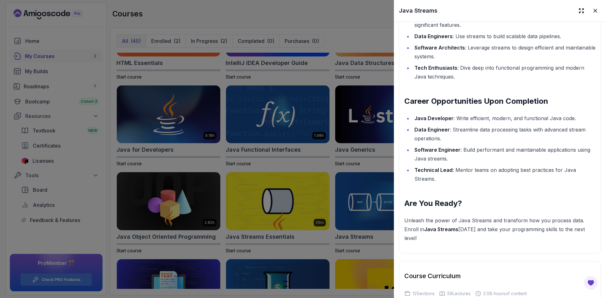
scroll to position [790, 0]
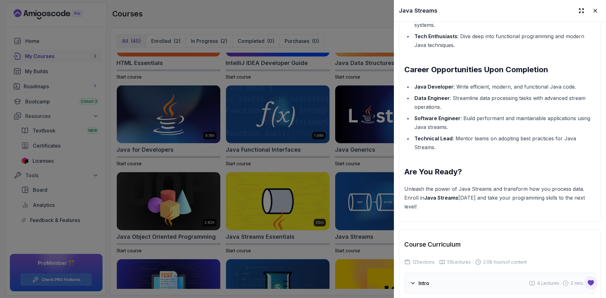
click at [385, 182] on div at bounding box center [303, 149] width 606 height 298
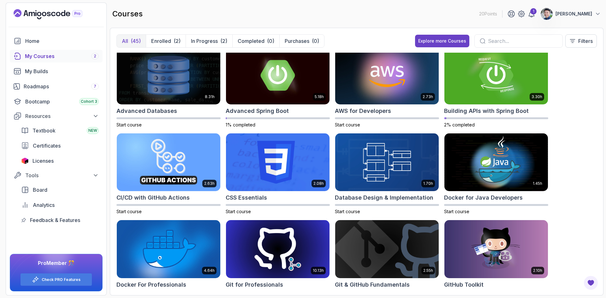
scroll to position [0, 0]
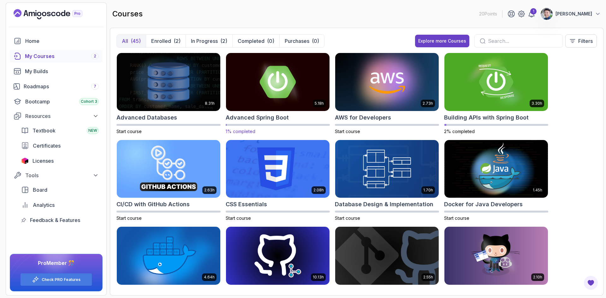
click at [283, 88] on img at bounding box center [278, 81] width 109 height 61
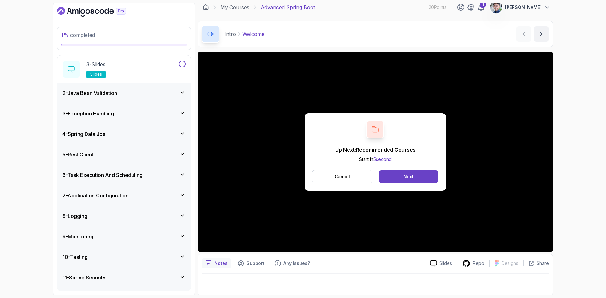
scroll to position [95, 0]
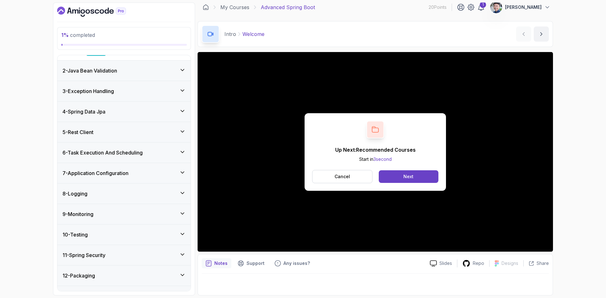
click at [113, 93] on h3 "3 - Exception Handling" at bounding box center [88, 91] width 51 height 8
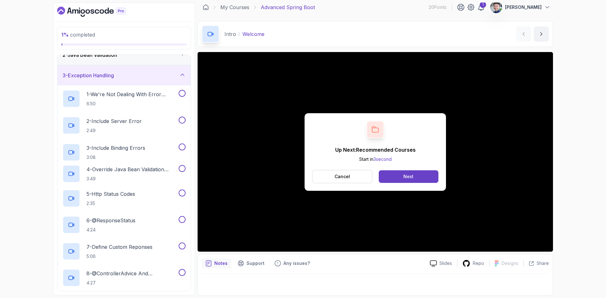
scroll to position [30, 0]
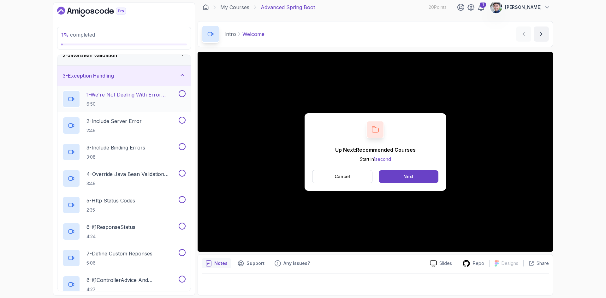
click at [111, 101] on p "6:50" at bounding box center [132, 104] width 91 height 6
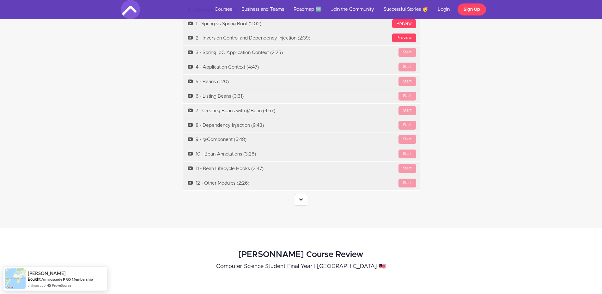
scroll to position [2211, 0]
click at [297, 193] on link at bounding box center [301, 199] width 12 height 12
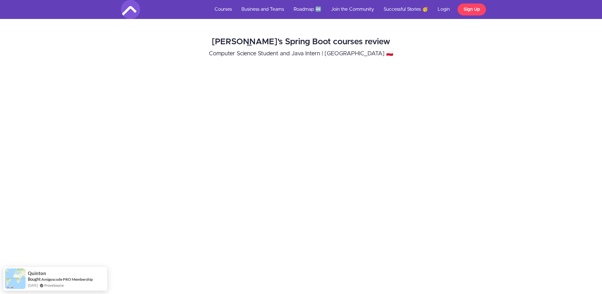
scroll to position [0, 0]
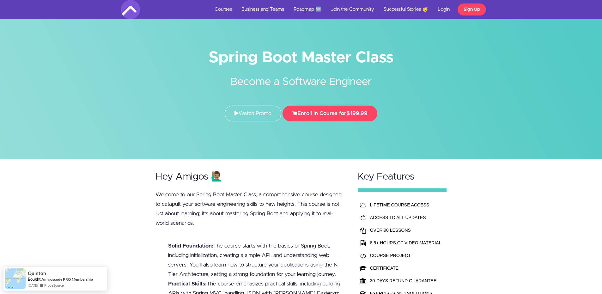
drag, startPoint x: 487, startPoint y: 203, endPoint x: 399, endPoint y: 48, distance: 178.5
click at [231, 6] on link "Courses" at bounding box center [223, 9] width 27 height 19
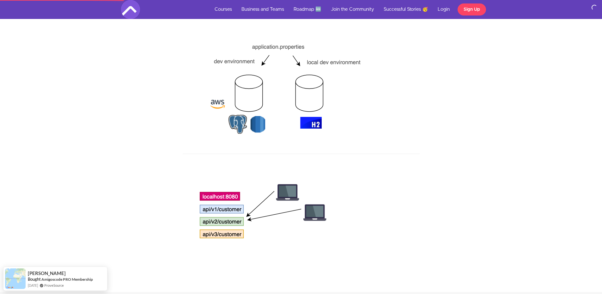
drag, startPoint x: 292, startPoint y: 174, endPoint x: 286, endPoint y: 215, distance: 41.5
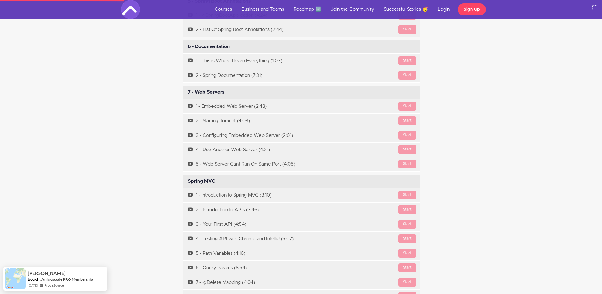
drag, startPoint x: 322, startPoint y: 138, endPoint x: 303, endPoint y: 235, distance: 98.5
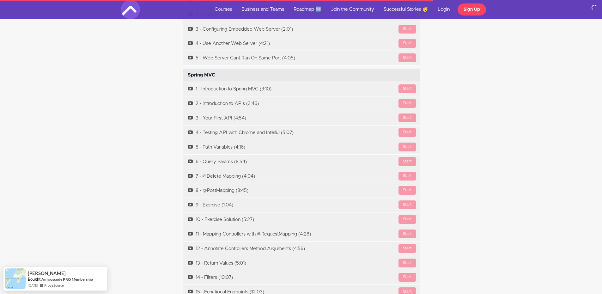
scroll to position [1908, 0]
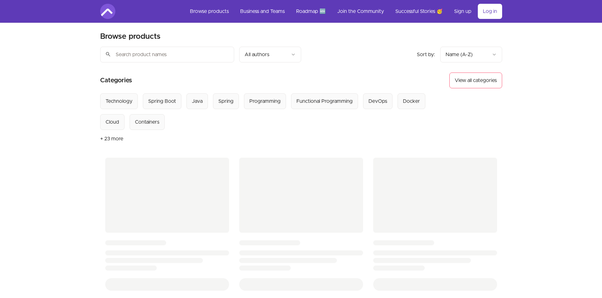
scroll to position [126, 0]
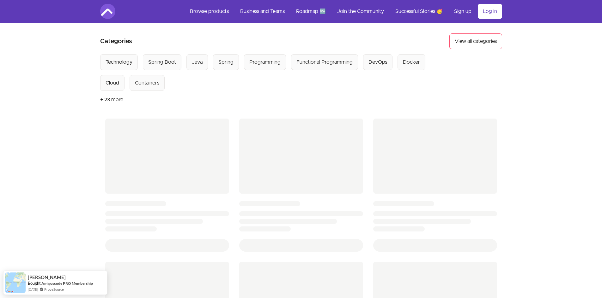
click at [234, 96] on section "Select from all categories: Technology Spring Boot Java Spring Programming Func…" at bounding box center [301, 81] width 402 height 54
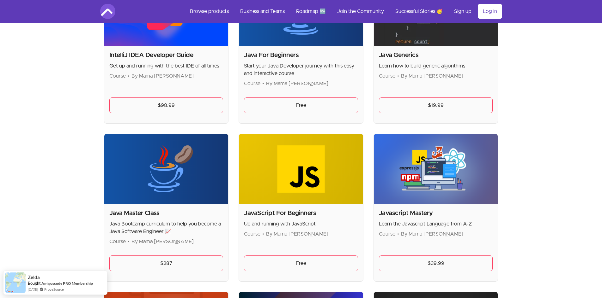
scroll to position [672, 0]
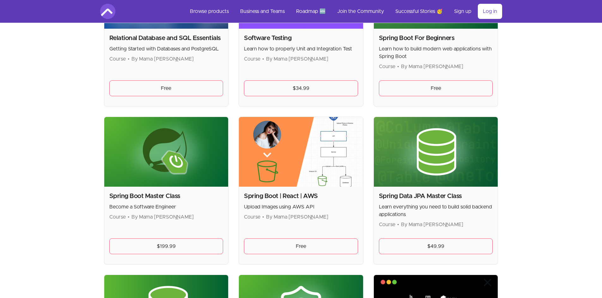
scroll to position [1462, 0]
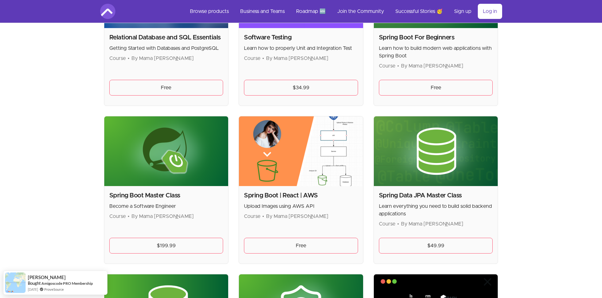
click at [503, 17] on nav "Browse products Business and Teams Roadmap 🆕 Join the Community Successful Stor…" at bounding box center [300, 11] width 581 height 23
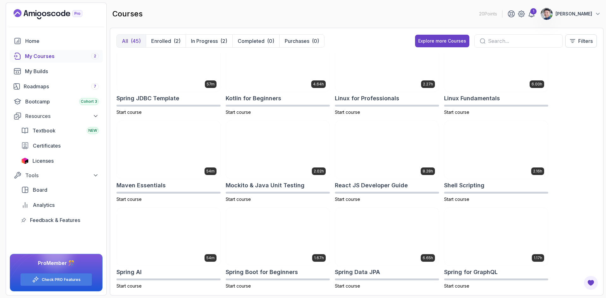
scroll to position [632, 0]
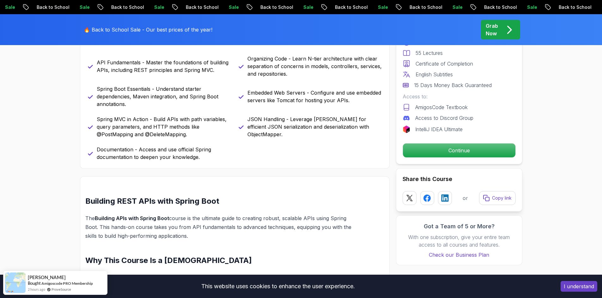
scroll to position [316, 0]
